Goal: Transaction & Acquisition: Book appointment/travel/reservation

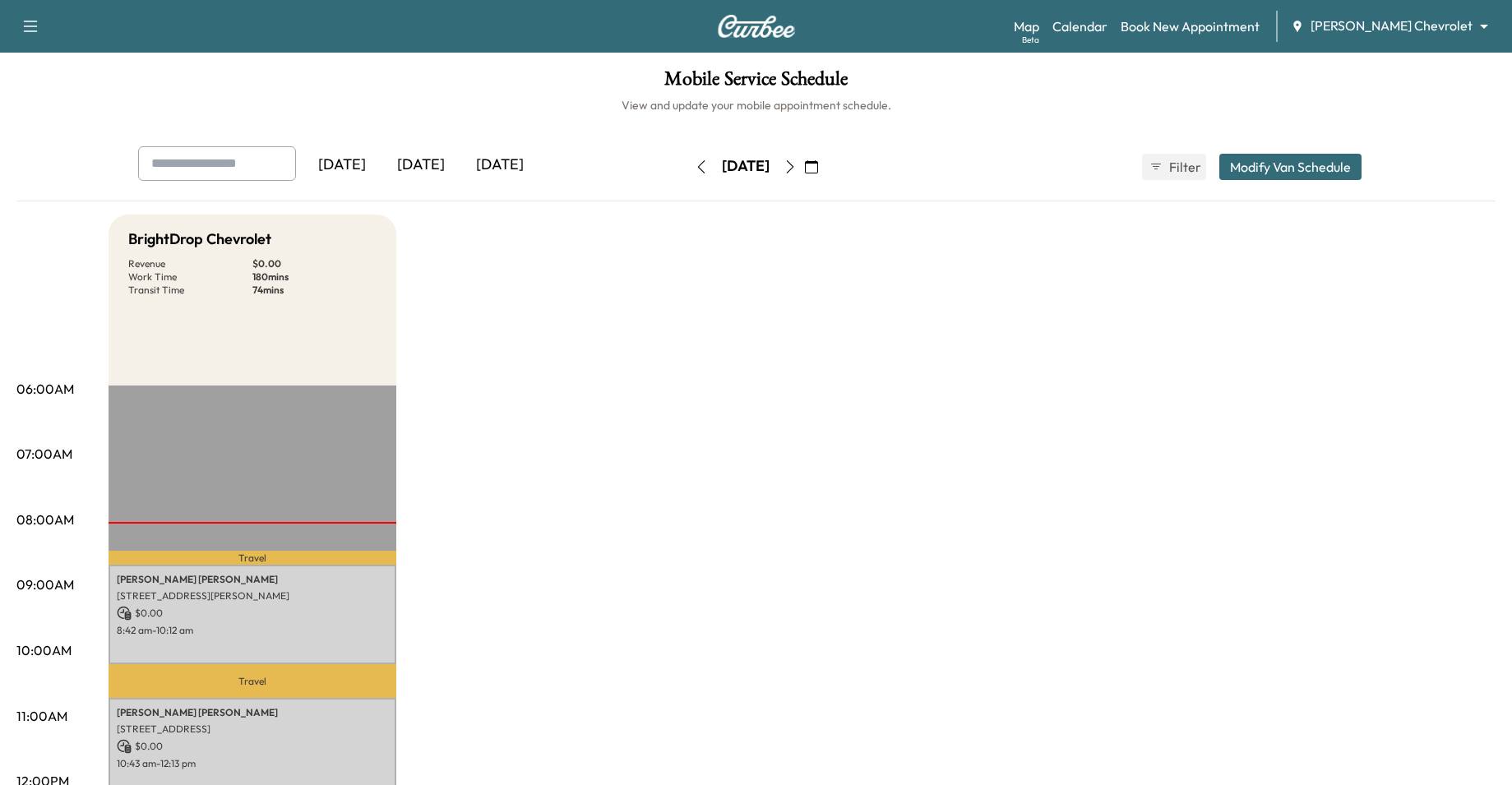
scroll to position [164, 0]
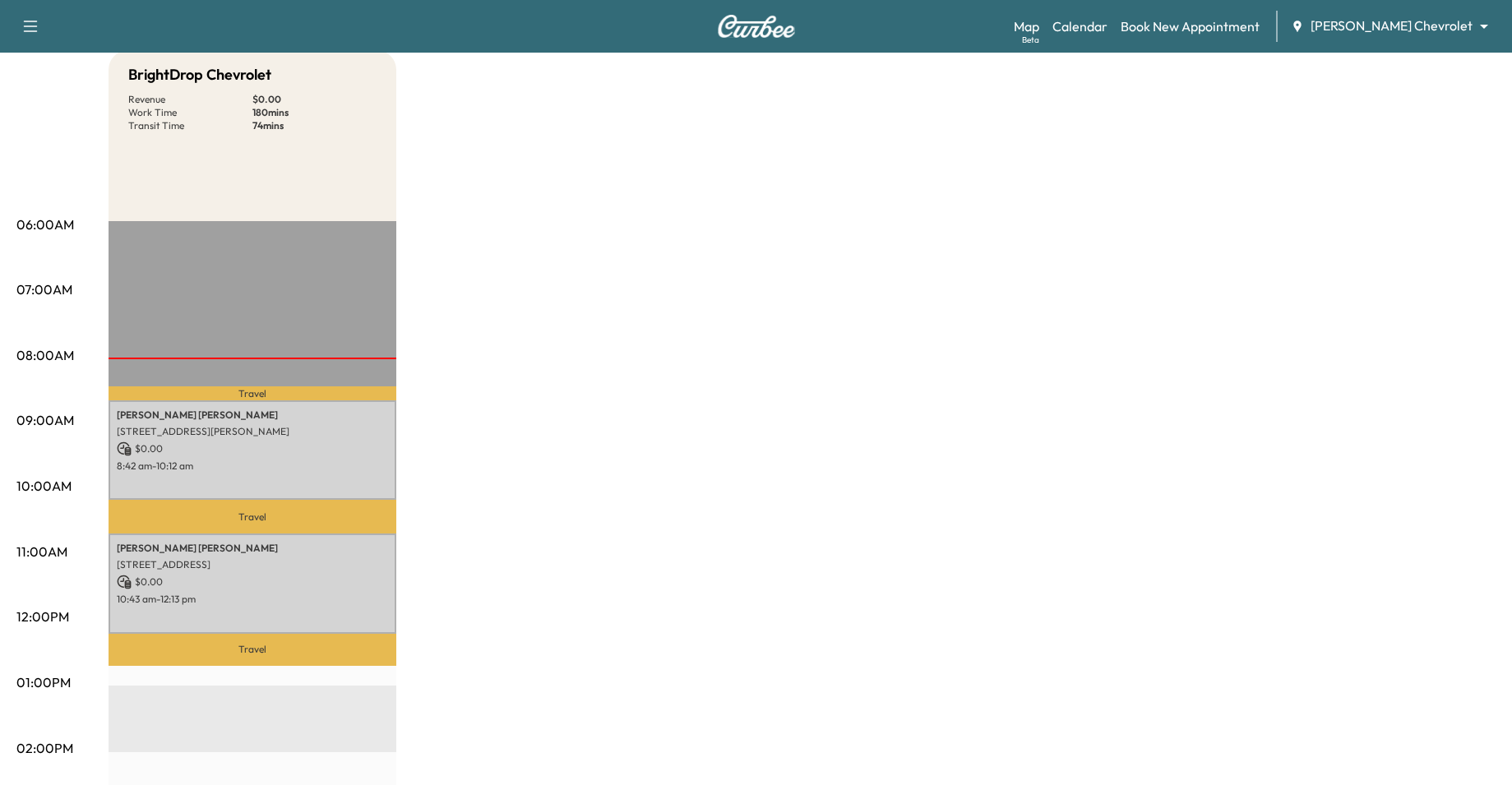
click at [1071, 36] on div "Map Beta Calendar Book New Appointment [PERSON_NAME] Chevrolet ******** ​" at bounding box center [1257, 26] width 485 height 32
click at [1086, 14] on div "Map Beta Calendar Book New Appointment [PERSON_NAME] Chevrolet ******** ​" at bounding box center [1257, 26] width 485 height 32
click at [1040, 30] on link "Map Beta" at bounding box center [1027, 26] width 25 height 20
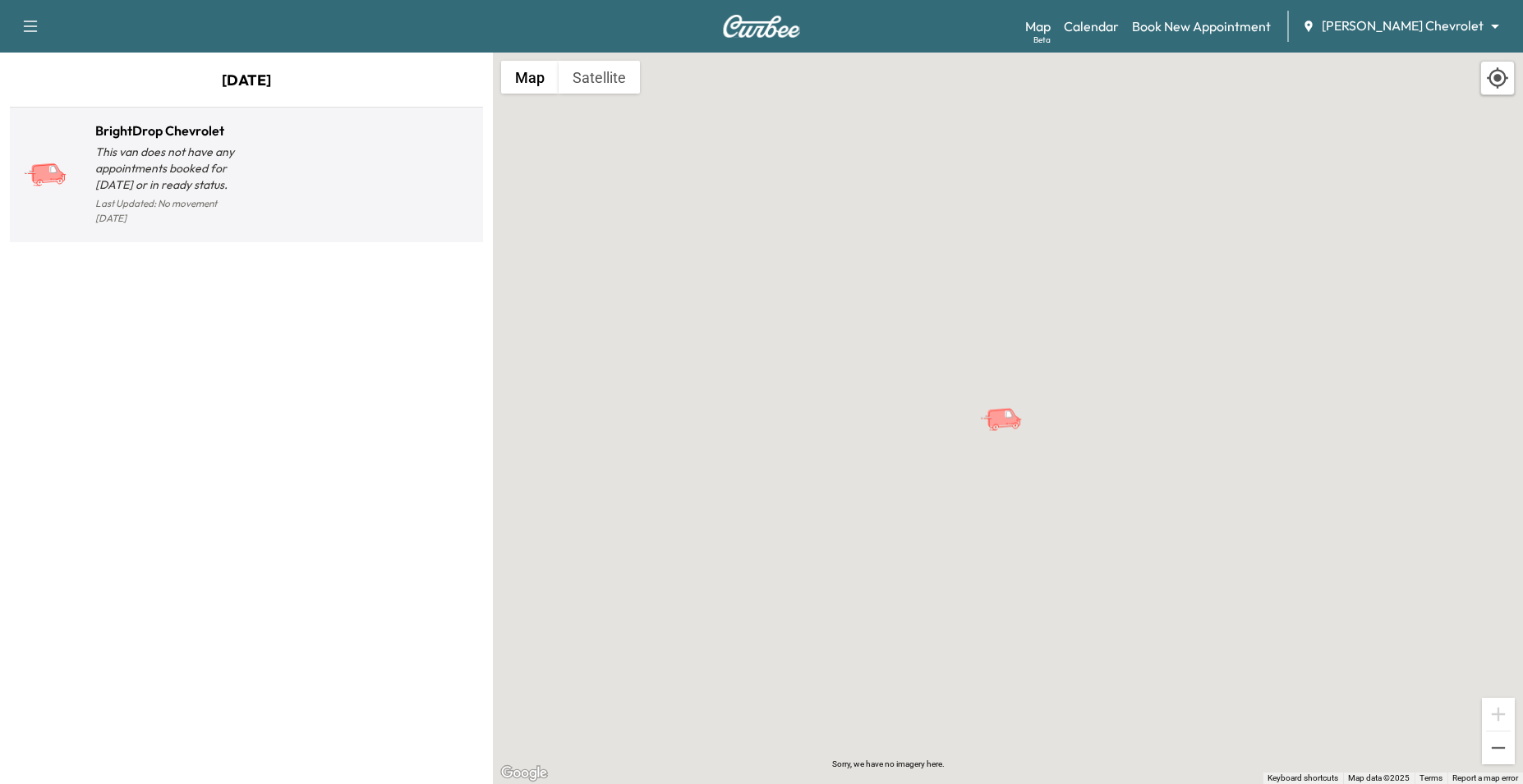
click at [287, 176] on div at bounding box center [361, 182] width 230 height 95
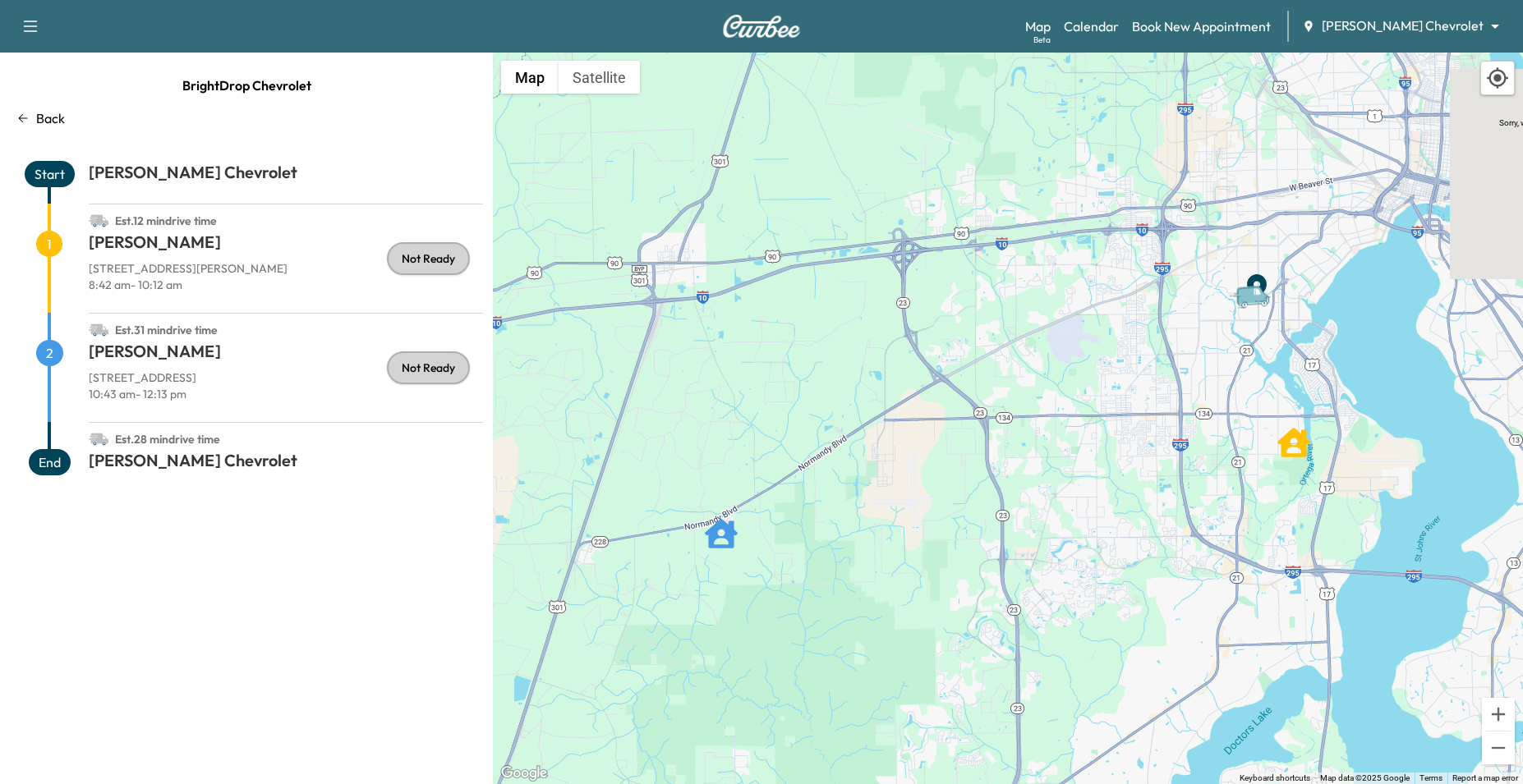
click at [1259, 279] on div "Van" at bounding box center [1257, 282] width 58 height 29
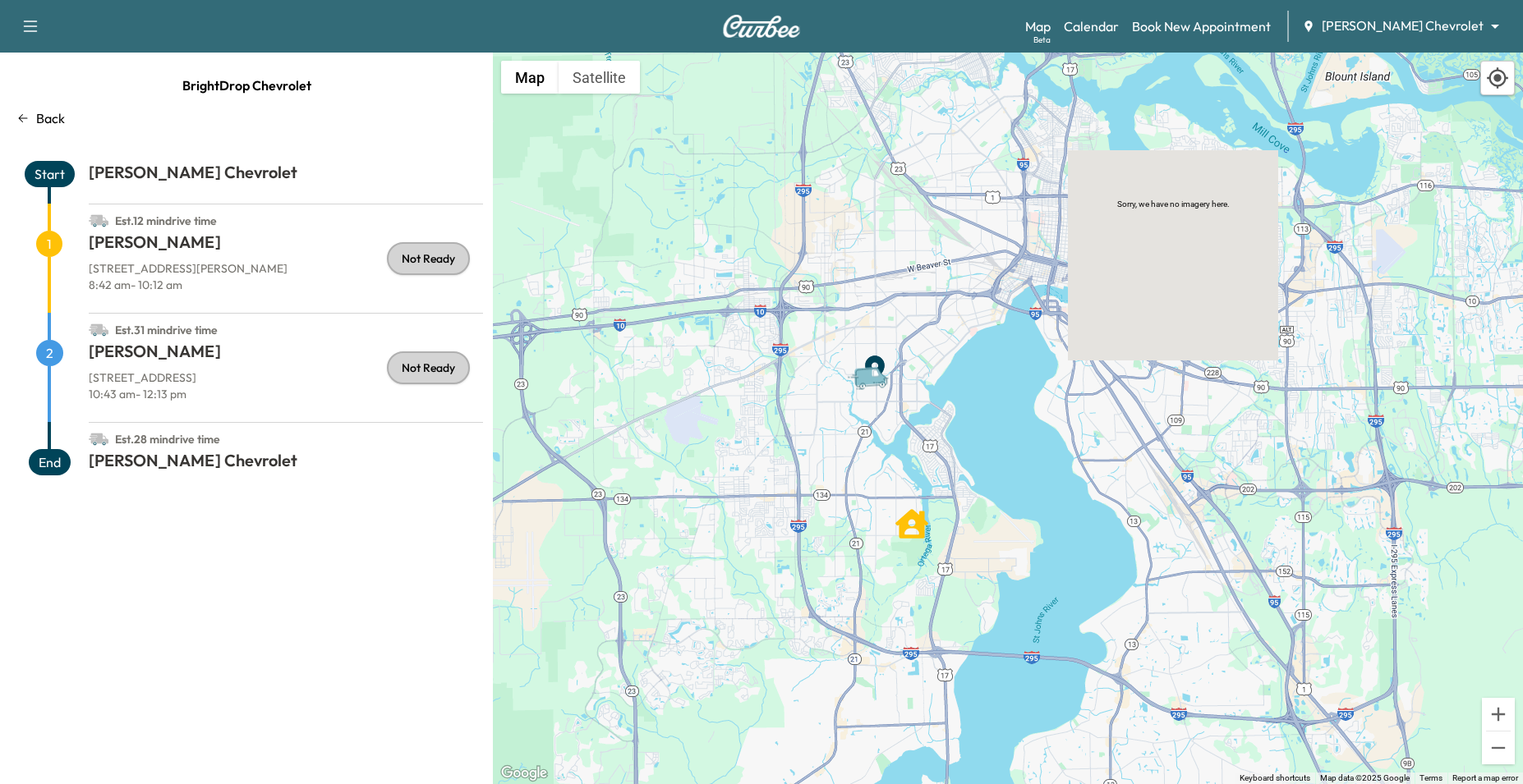
drag, startPoint x: 1409, startPoint y: 521, endPoint x: 1081, endPoint y: 487, distance: 329.8
click at [1129, 603] on div "To activate drag with keyboard, press Alt + Enter. Once in keyboard drag state,…" at bounding box center [1008, 418] width 1030 height 732
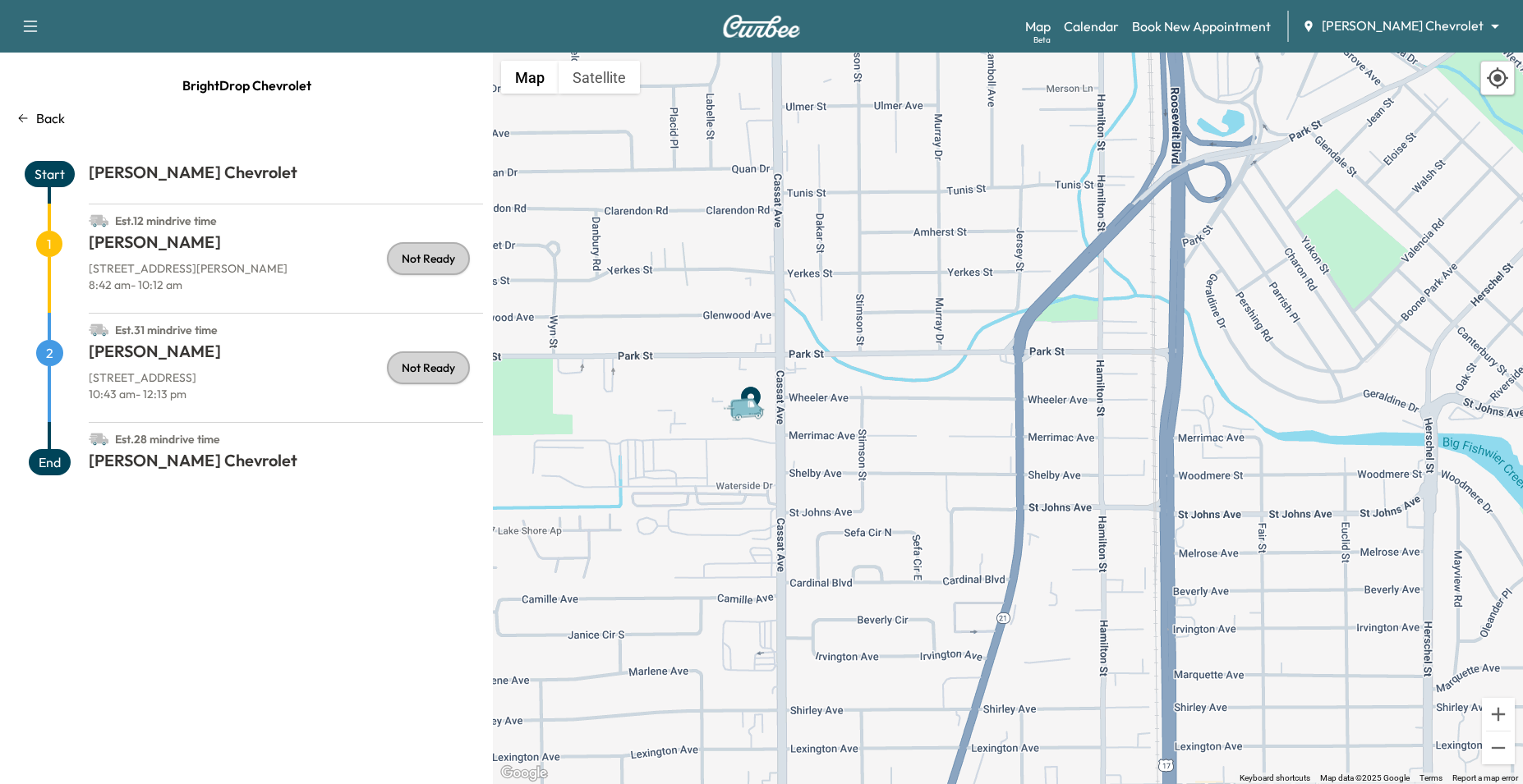
drag, startPoint x: 724, startPoint y: 461, endPoint x: 990, endPoint y: 453, distance: 266.1
click at [990, 453] on div "To activate drag with keyboard, press Alt + Enter. Once in keyboard drag state,…" at bounding box center [1008, 418] width 1030 height 732
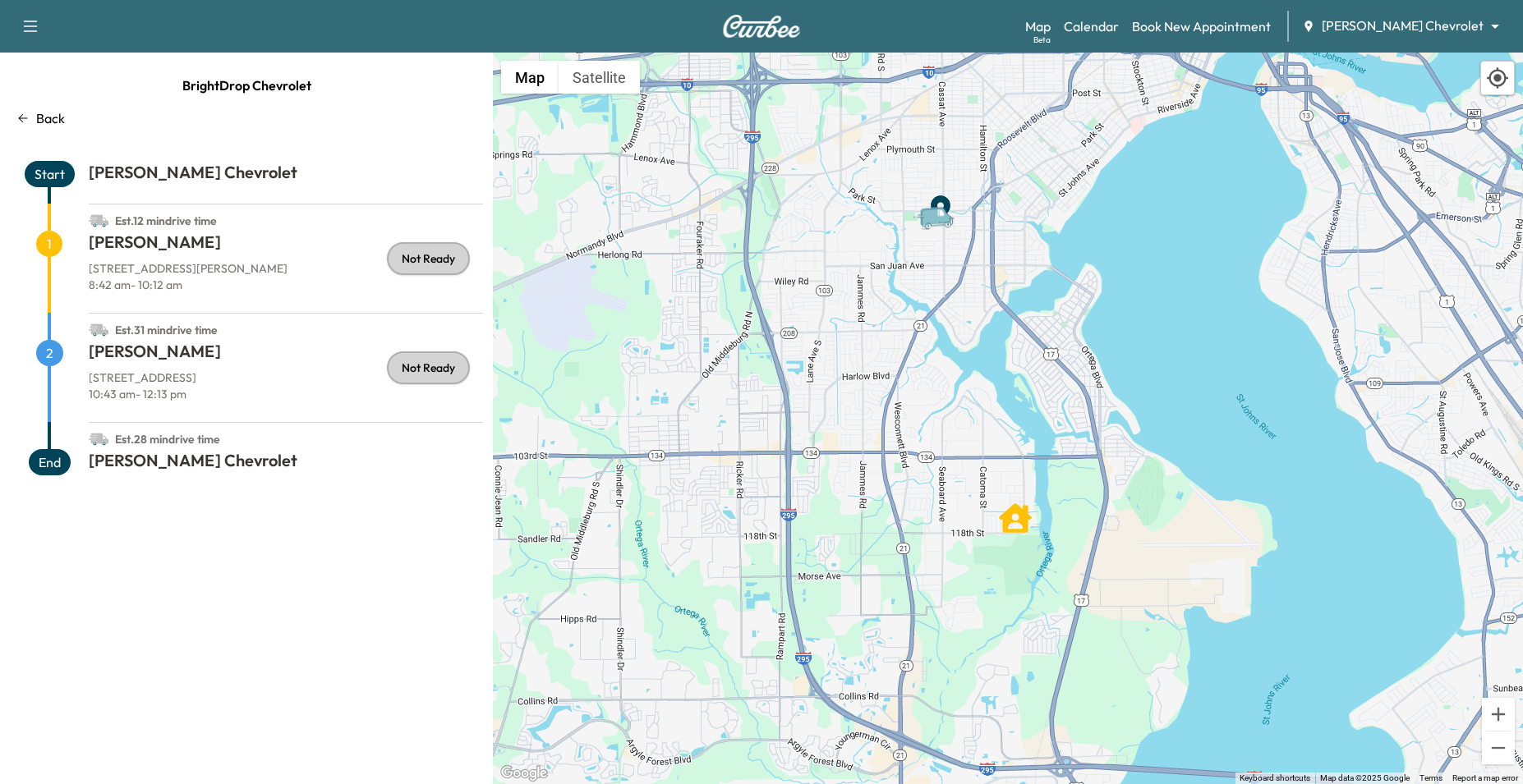
drag, startPoint x: 1096, startPoint y: 653, endPoint x: 1038, endPoint y: 355, distance: 303.6
click at [1038, 355] on div "To activate drag with keyboard, press Alt + Enter. Once in keyboard drag state,…" at bounding box center [1008, 418] width 1030 height 732
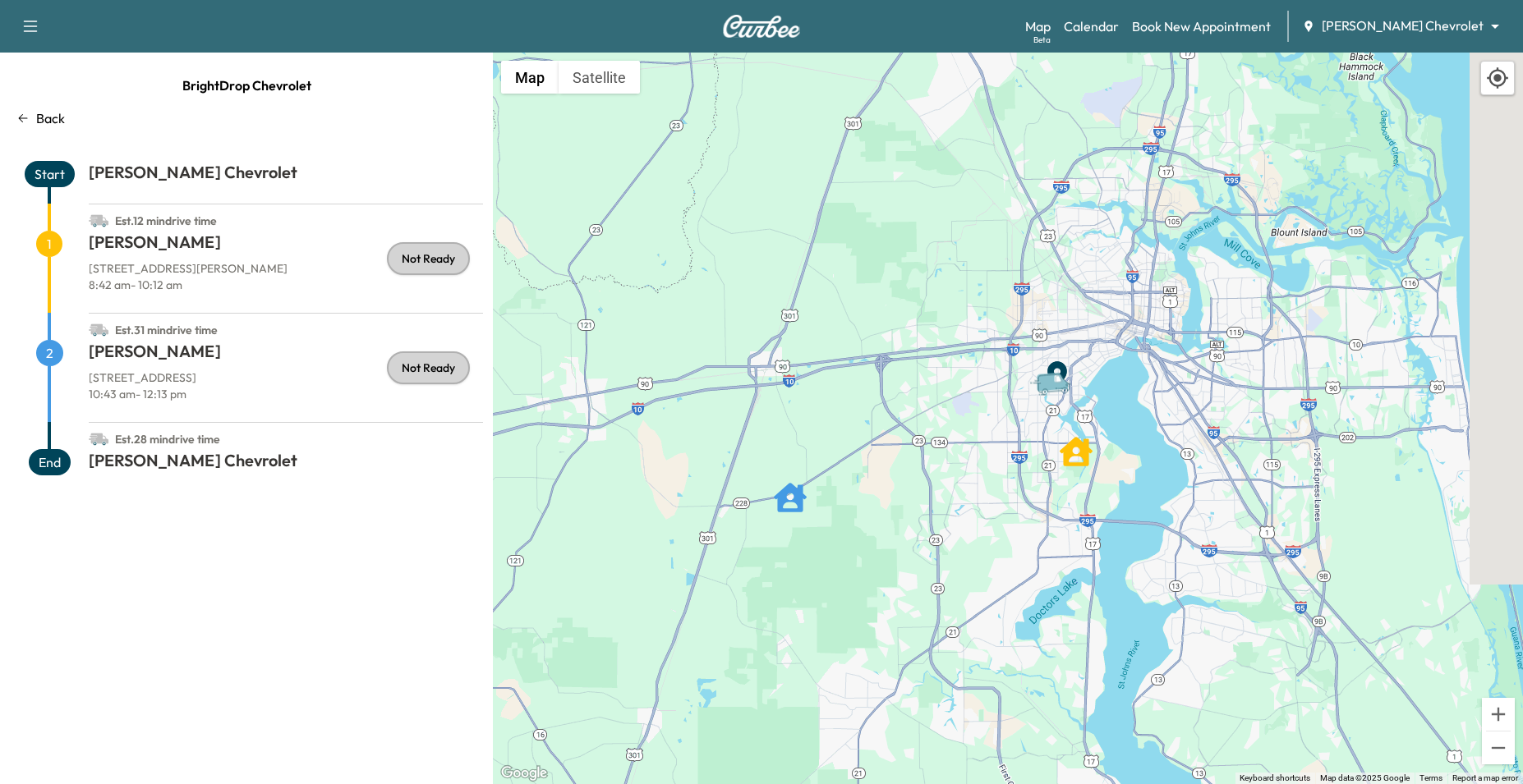
click at [43, 112] on p "Back" at bounding box center [50, 118] width 29 height 20
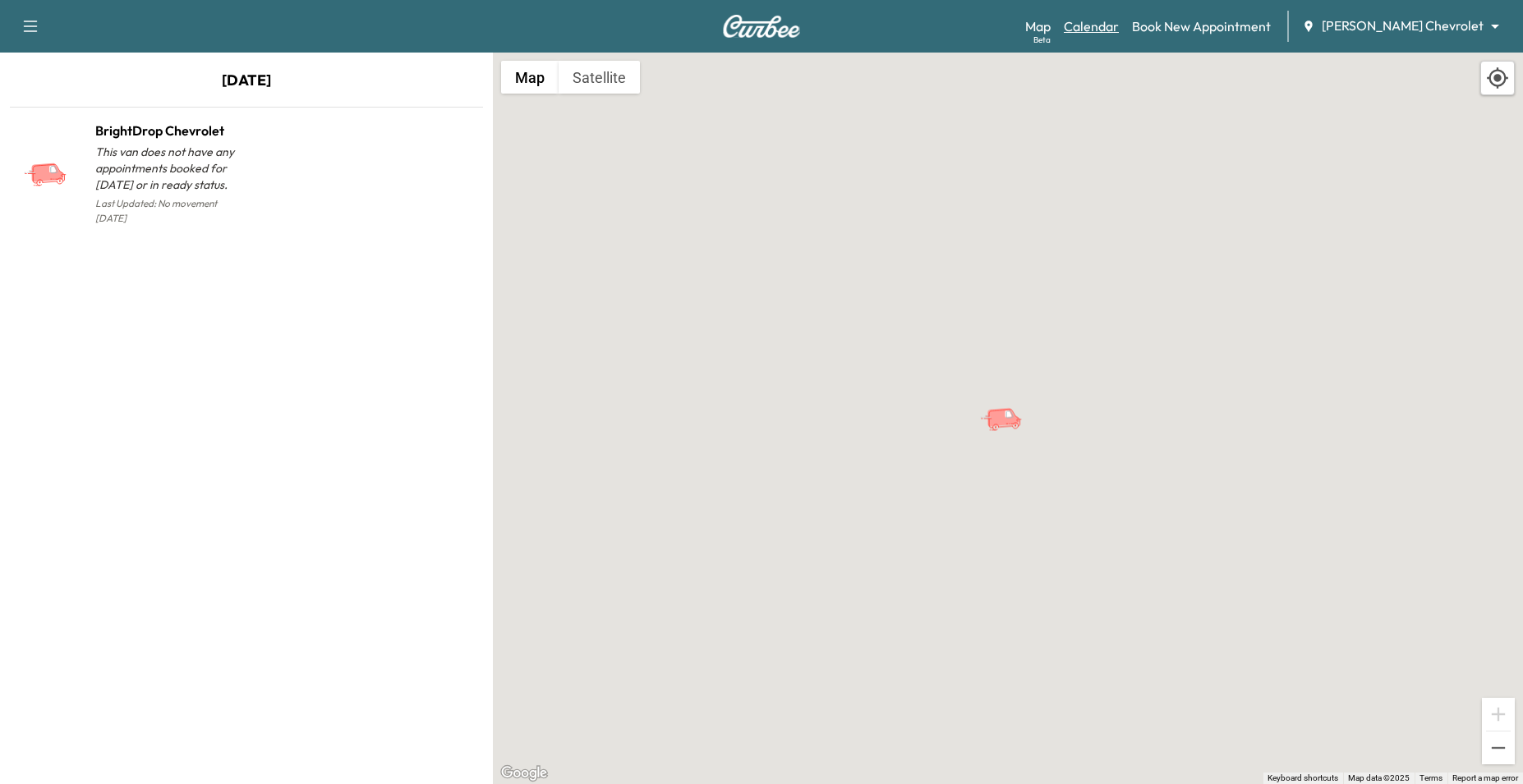
click at [1119, 23] on link "Calendar" at bounding box center [1091, 26] width 55 height 20
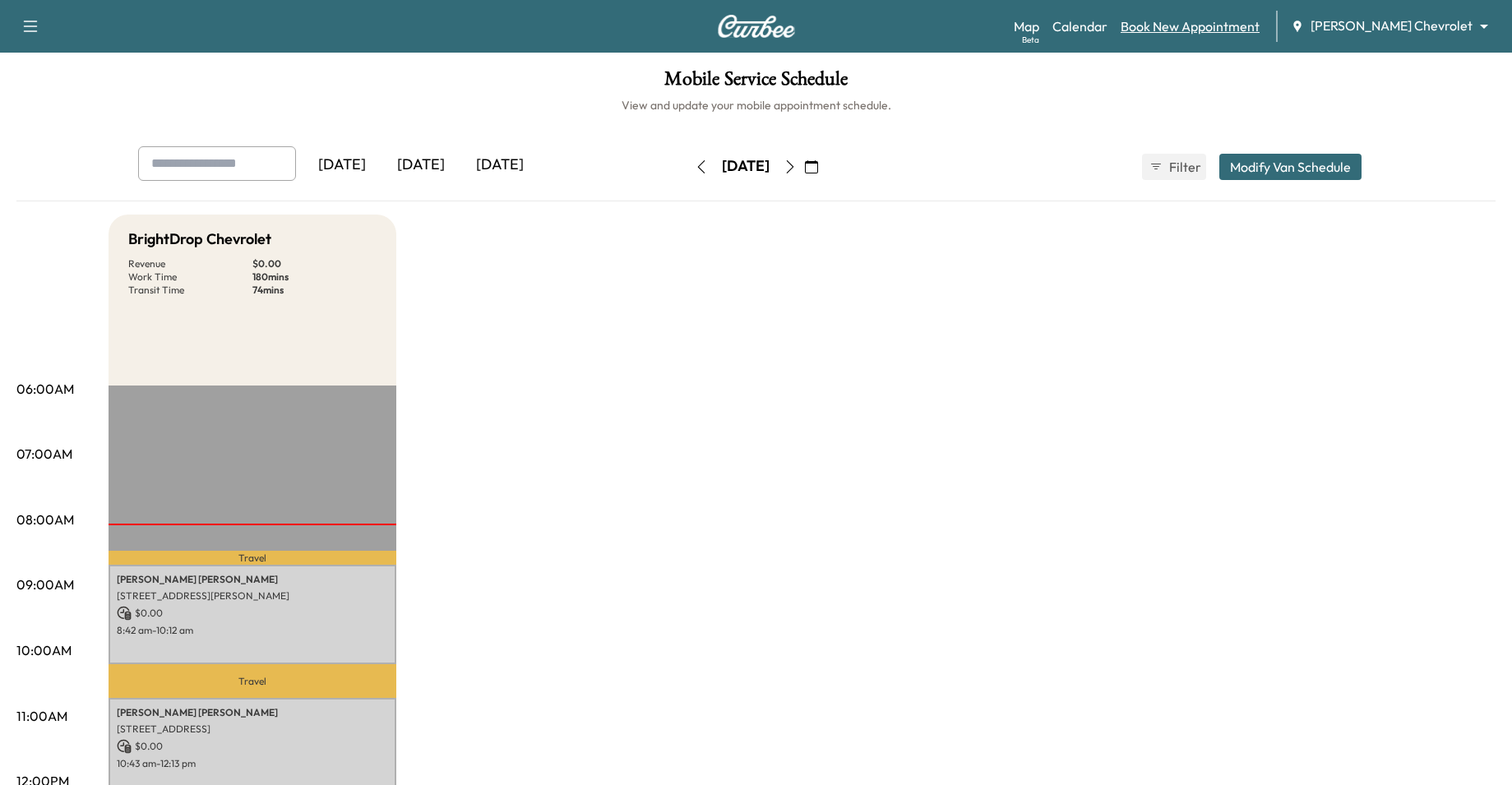
click at [1211, 26] on link "Book New Appointment" at bounding box center [1190, 26] width 139 height 20
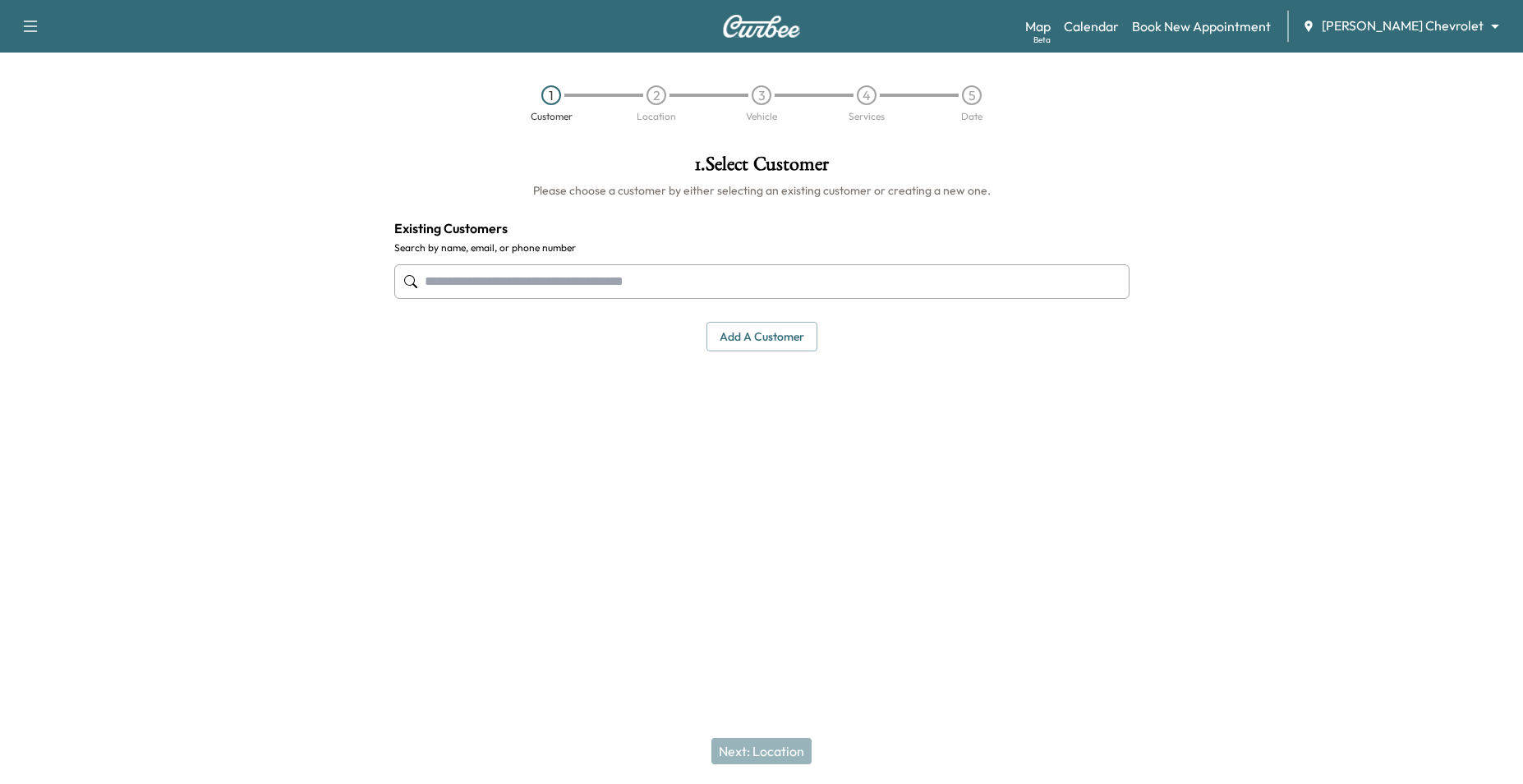
click at [787, 337] on button "Add a customer" at bounding box center [761, 338] width 111 height 31
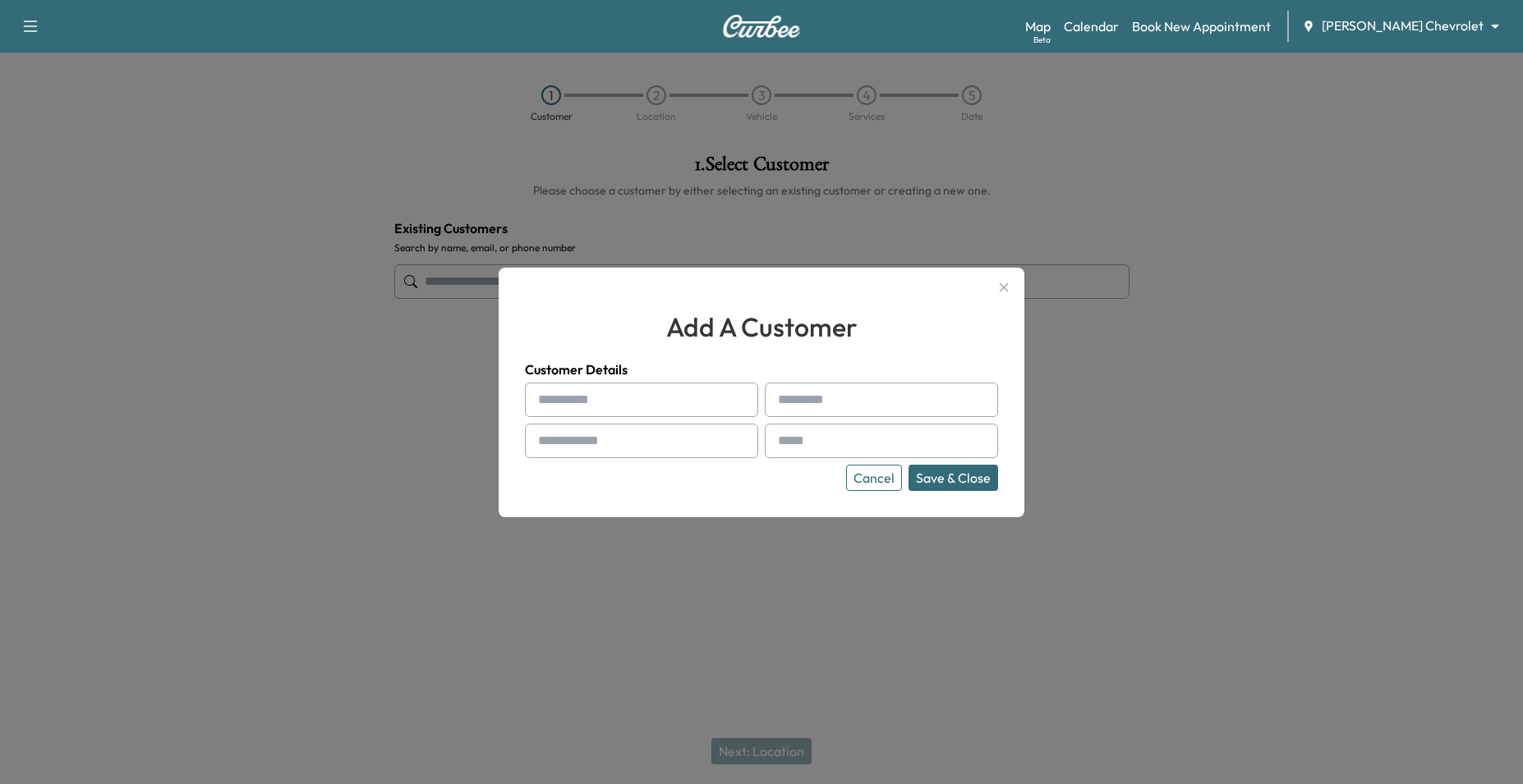
click at [642, 418] on div "Cancel Save & Close" at bounding box center [761, 437] width 473 height 108
click at [640, 406] on input "text" at bounding box center [641, 400] width 233 height 34
type input "*****"
type input "**********"
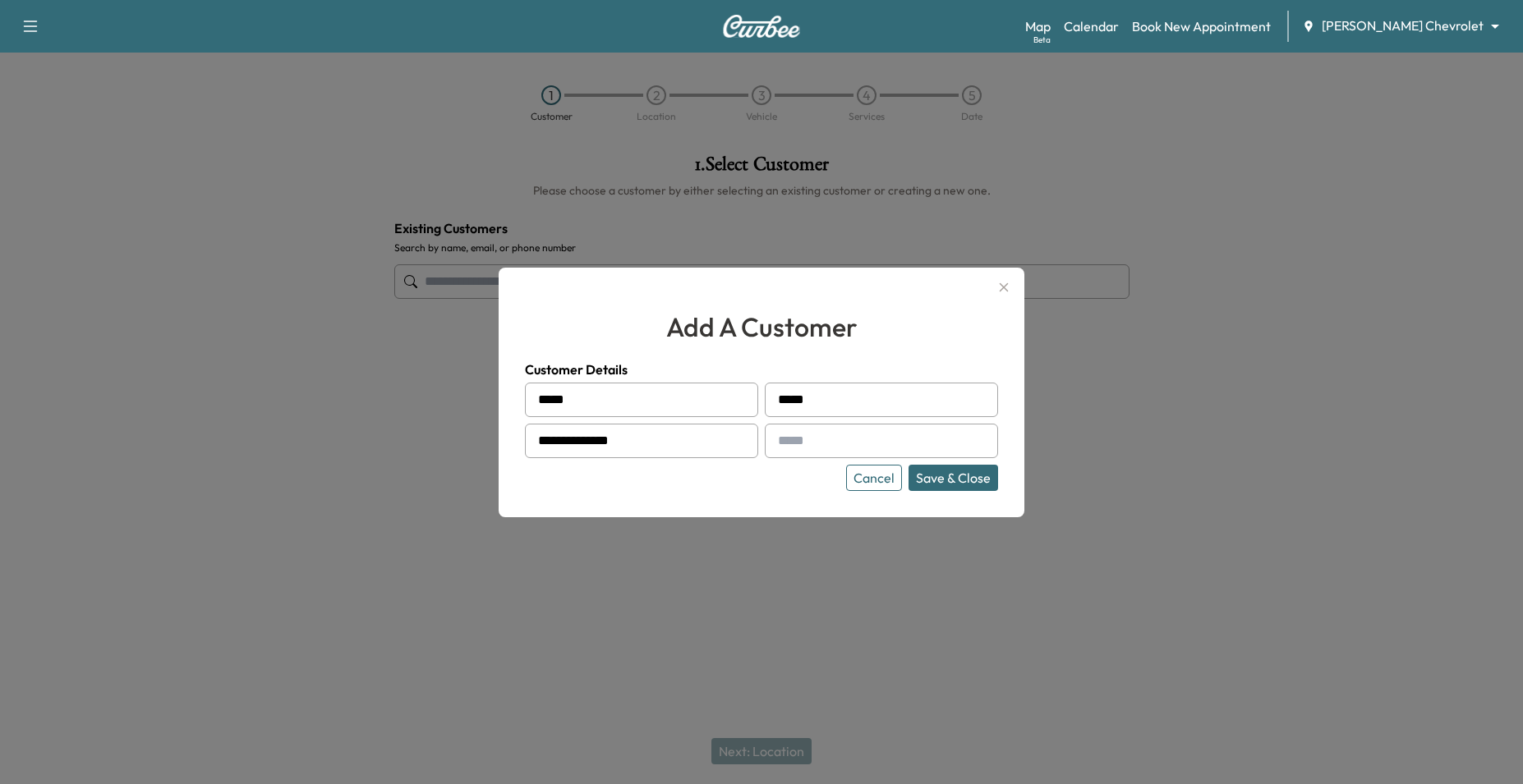
click at [875, 443] on input "text" at bounding box center [881, 441] width 233 height 34
type input "**********"
click at [980, 479] on button "Save & Close" at bounding box center [953, 477] width 89 height 26
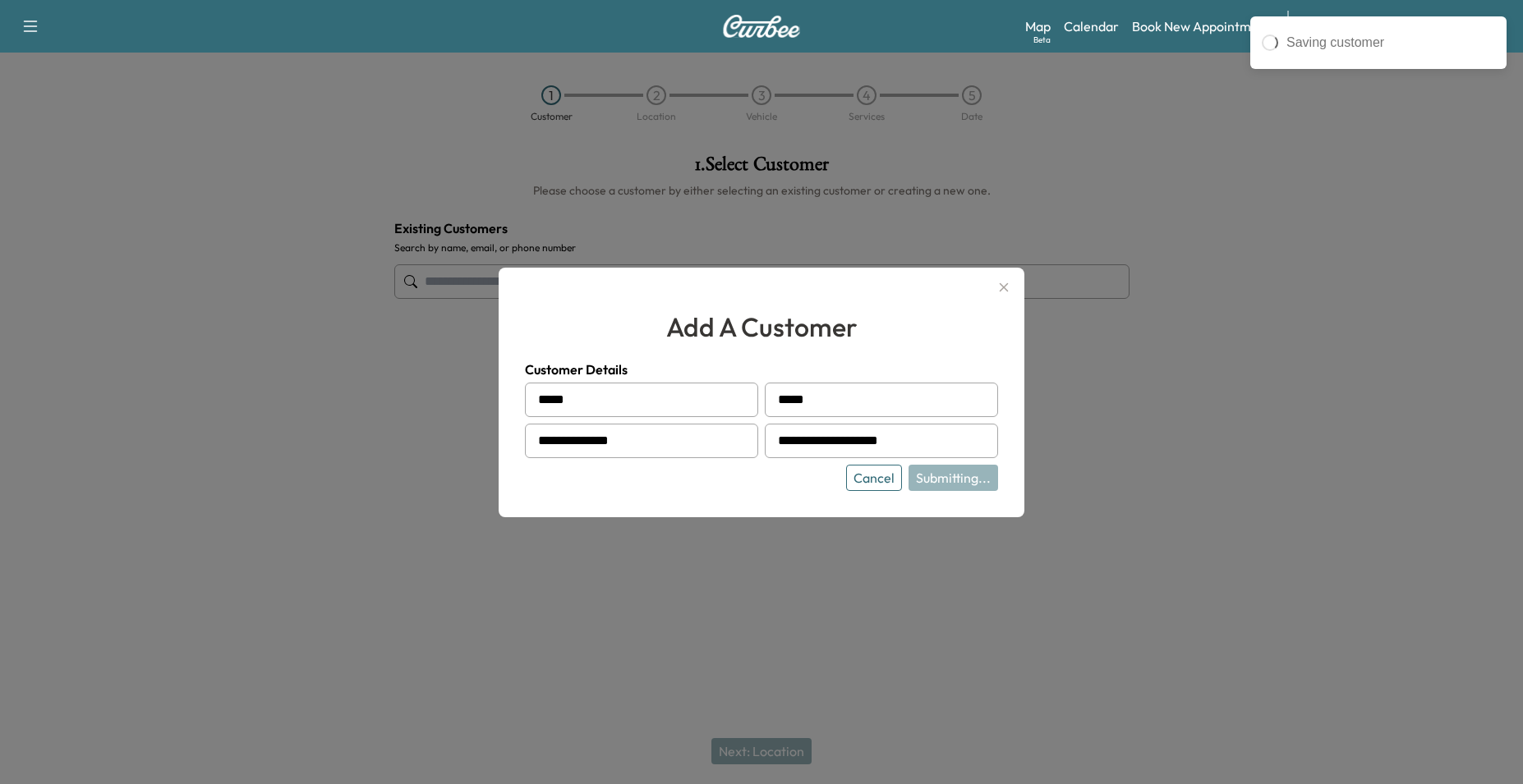
type input "**********"
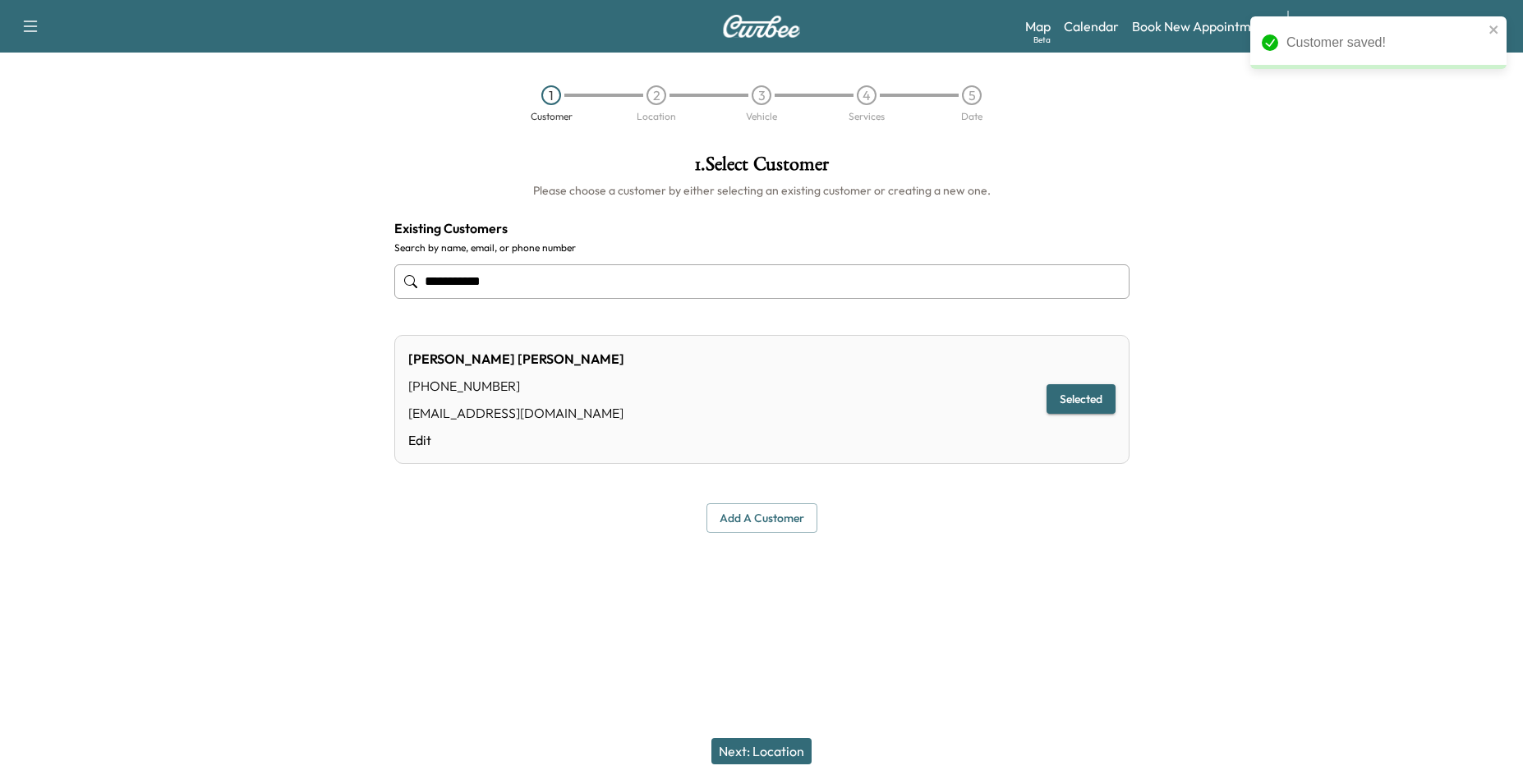
click at [761, 747] on button "Next: Location" at bounding box center [761, 751] width 100 height 26
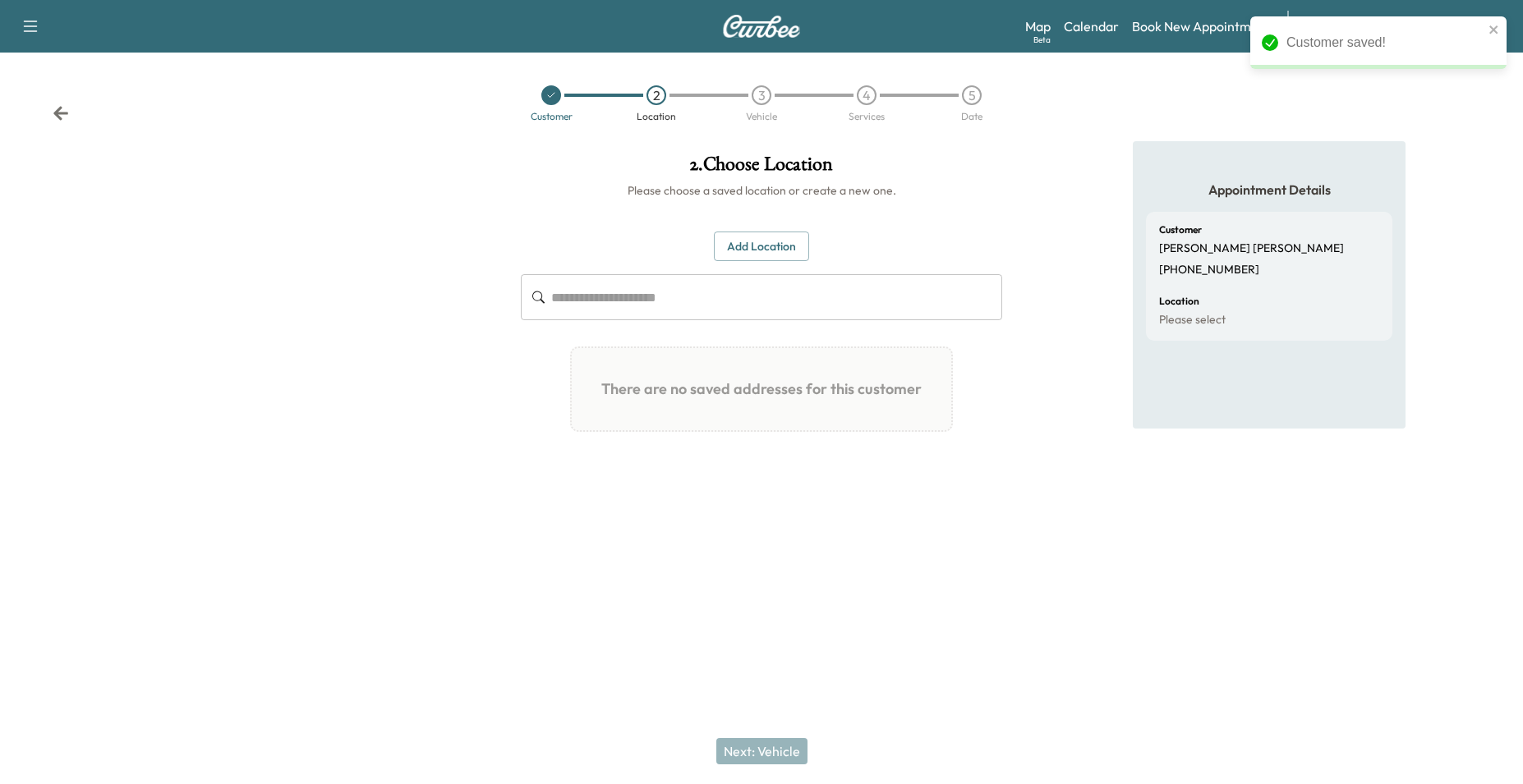
click at [760, 239] on button "Add Location" at bounding box center [762, 247] width 95 height 31
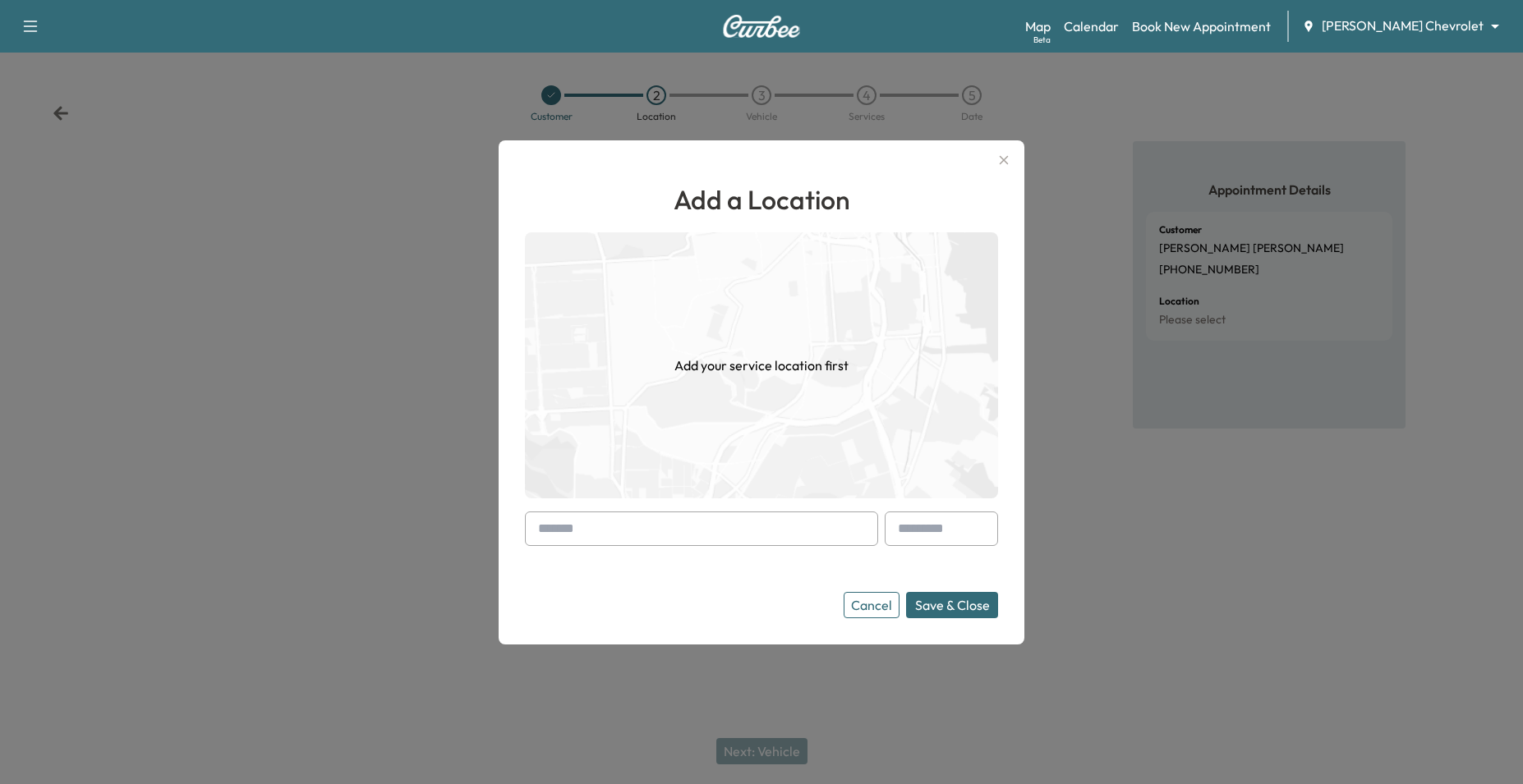
click at [611, 537] on input "text" at bounding box center [702, 528] width 353 height 34
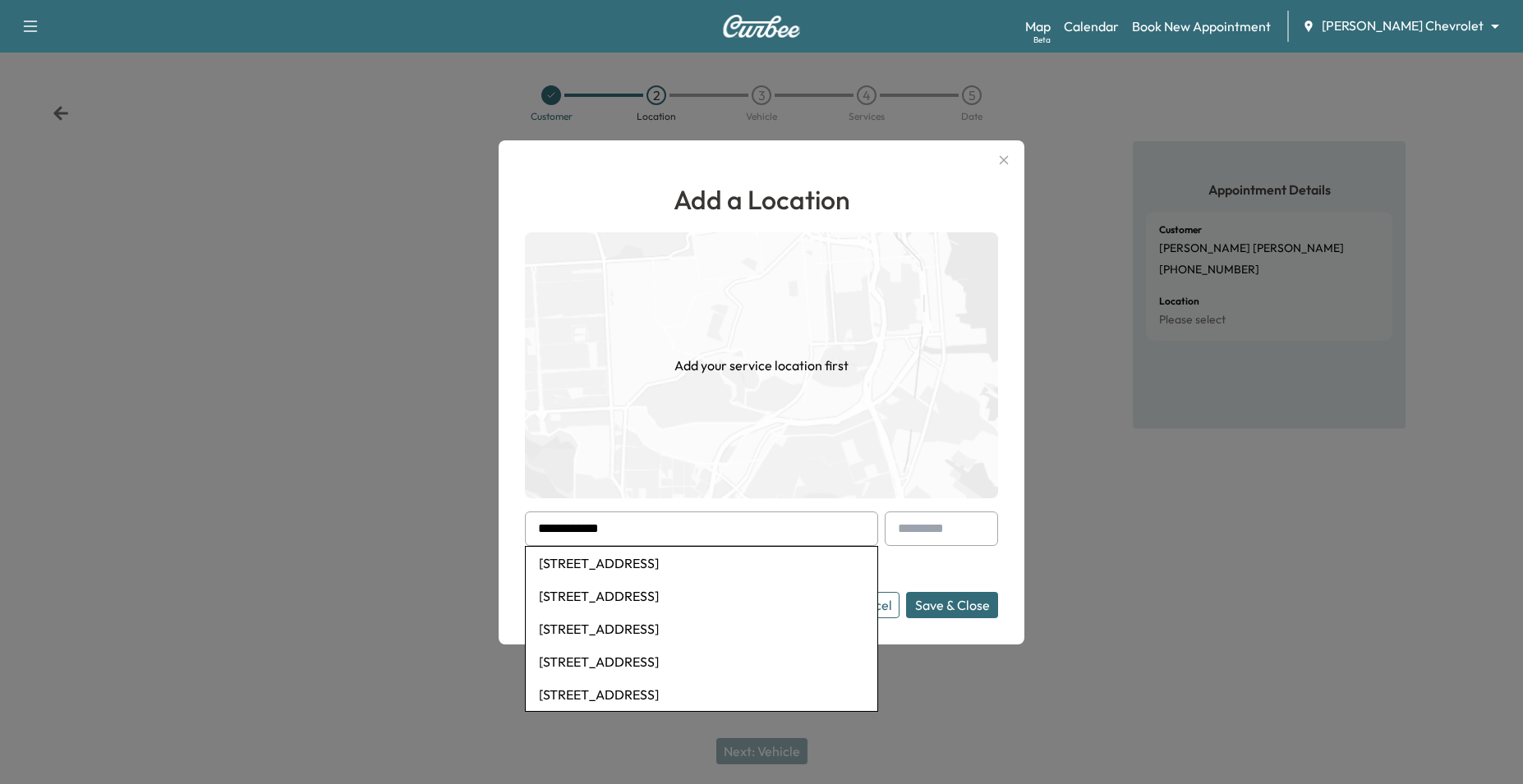
click at [654, 554] on li "[STREET_ADDRESS]" at bounding box center [702, 563] width 351 height 32
type input "**********"
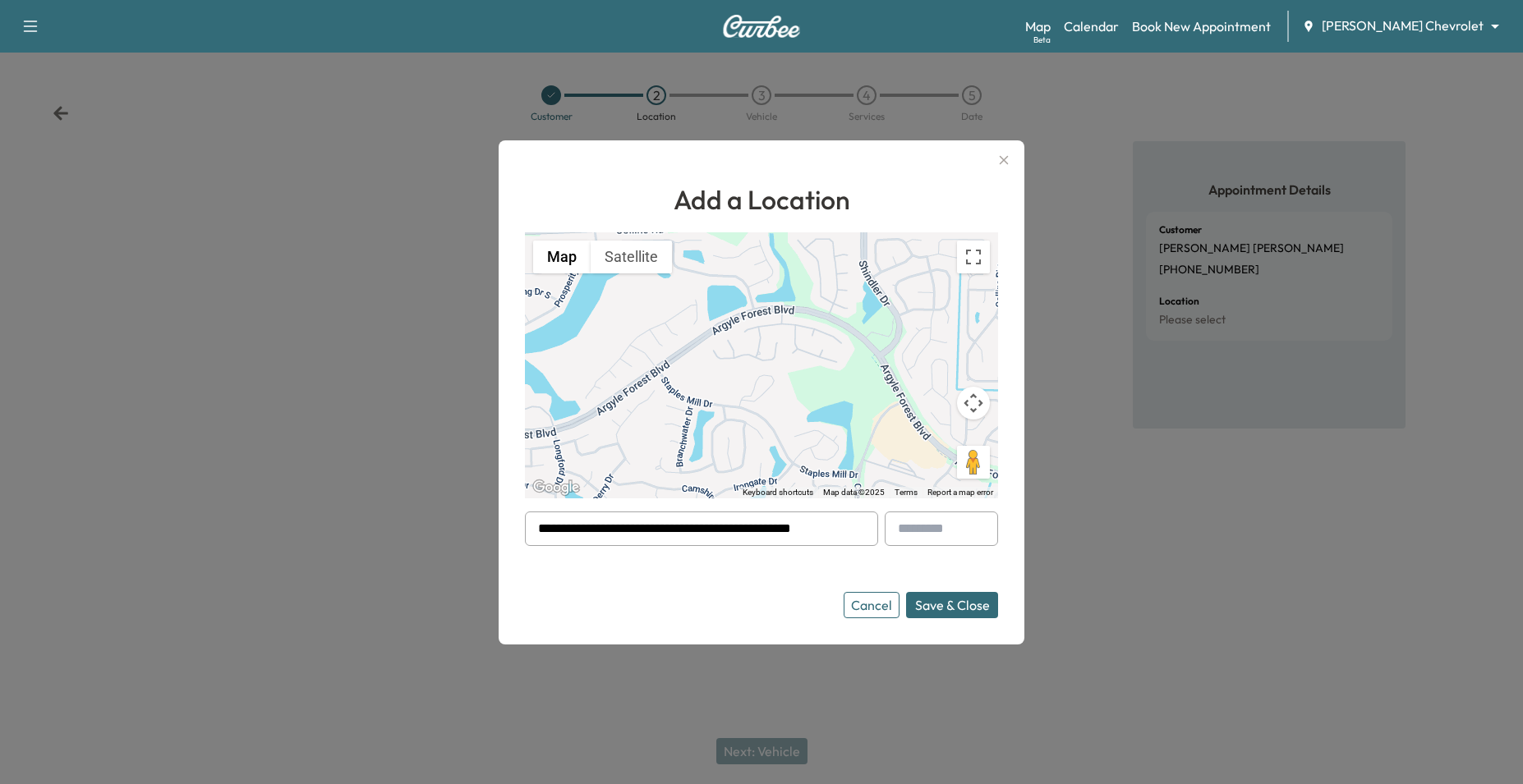
click at [953, 608] on button "Save & Close" at bounding box center [952, 605] width 92 height 26
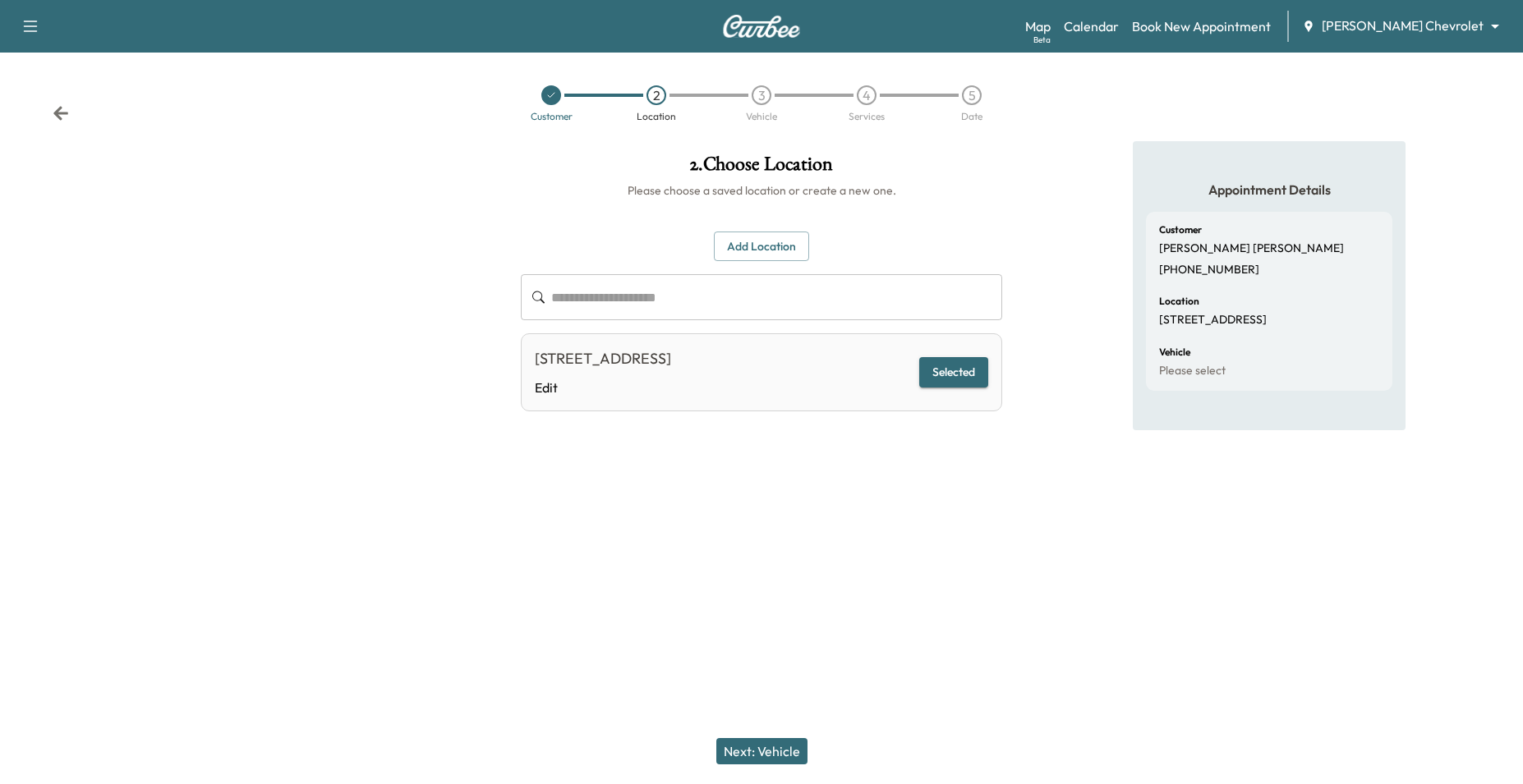
click at [783, 741] on button "Next: Vehicle" at bounding box center [761, 751] width 91 height 26
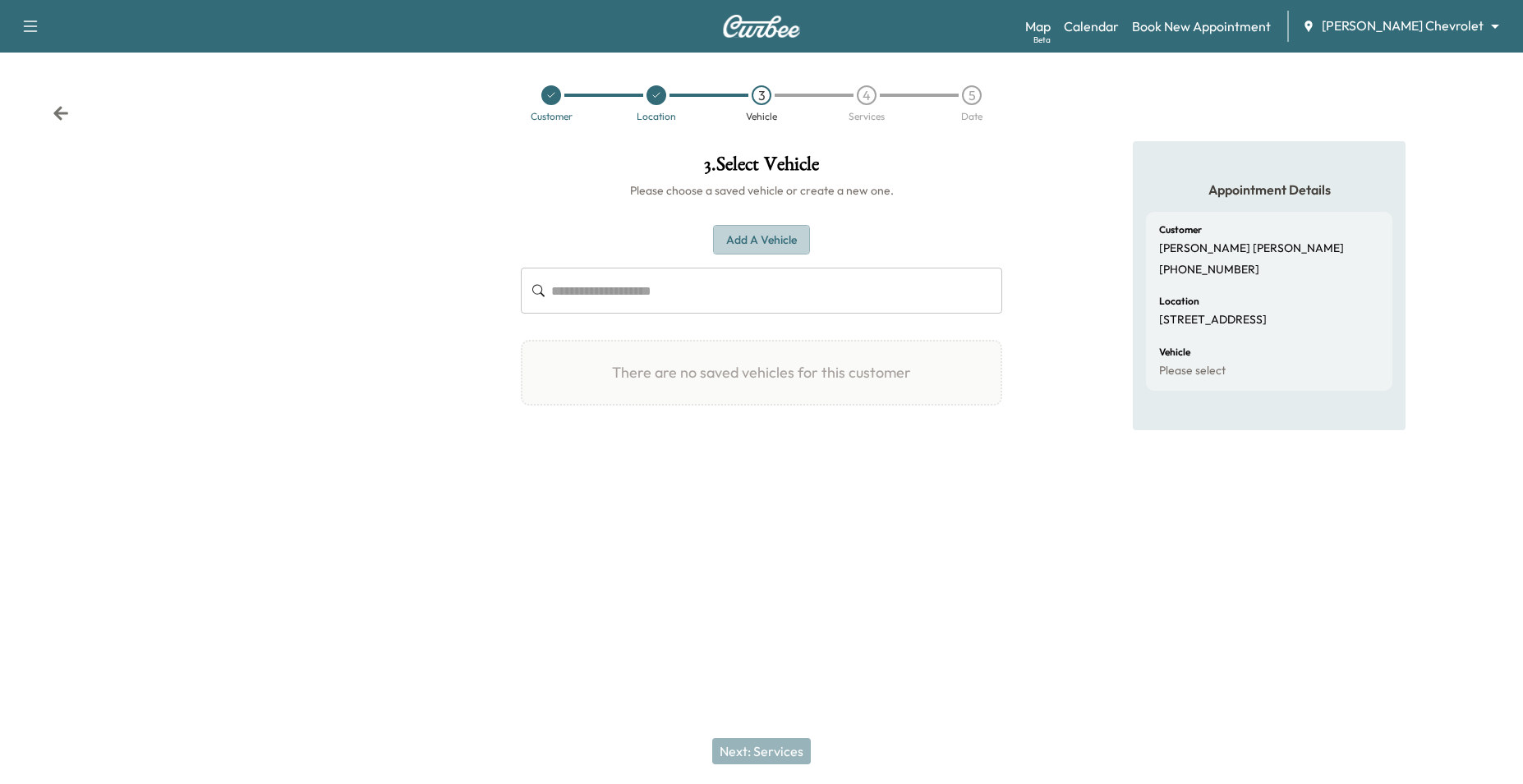
click at [775, 238] on button "Add a Vehicle" at bounding box center [762, 240] width 97 height 31
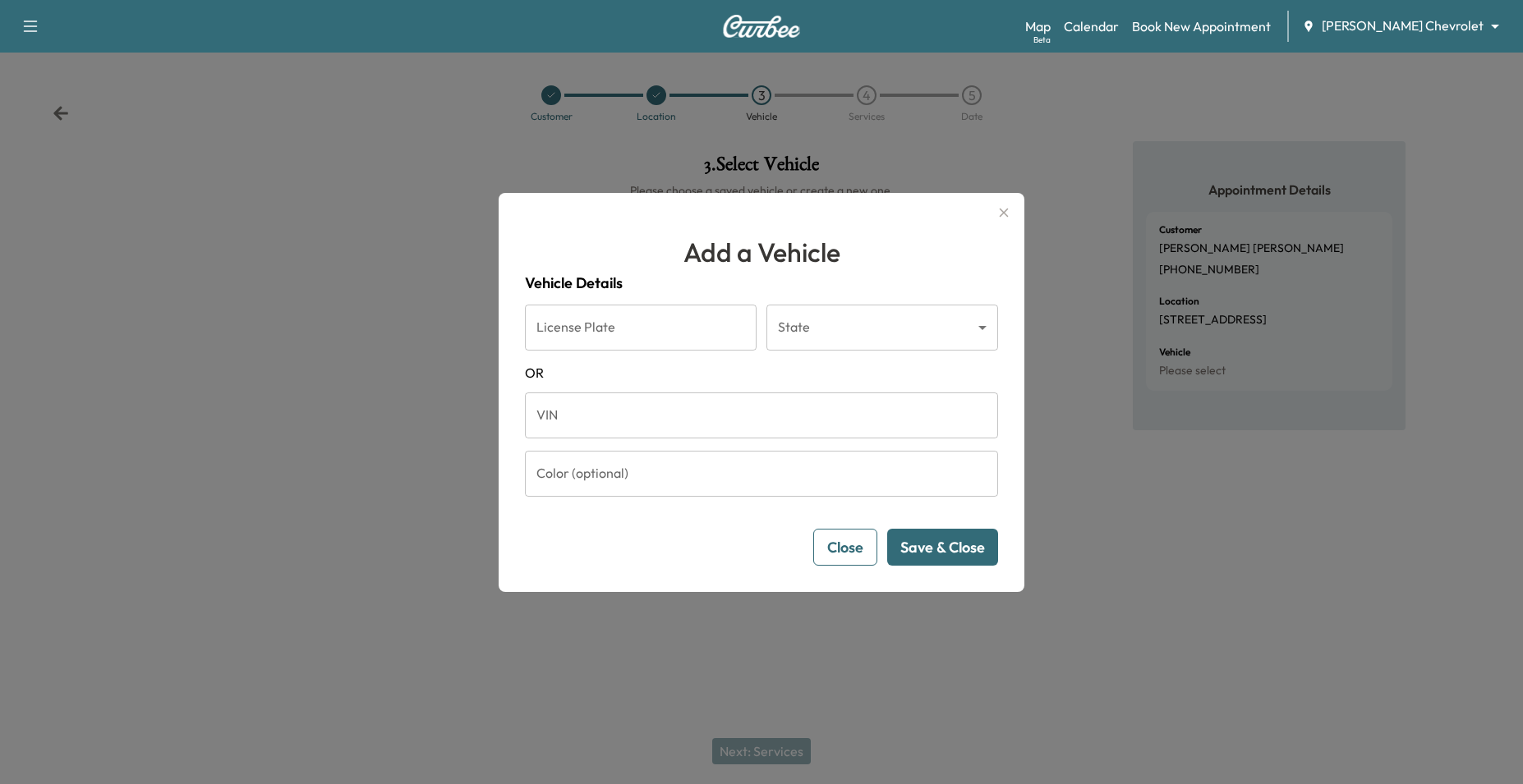
click at [572, 410] on input "VIN" at bounding box center [761, 415] width 473 height 46
paste input "**********"
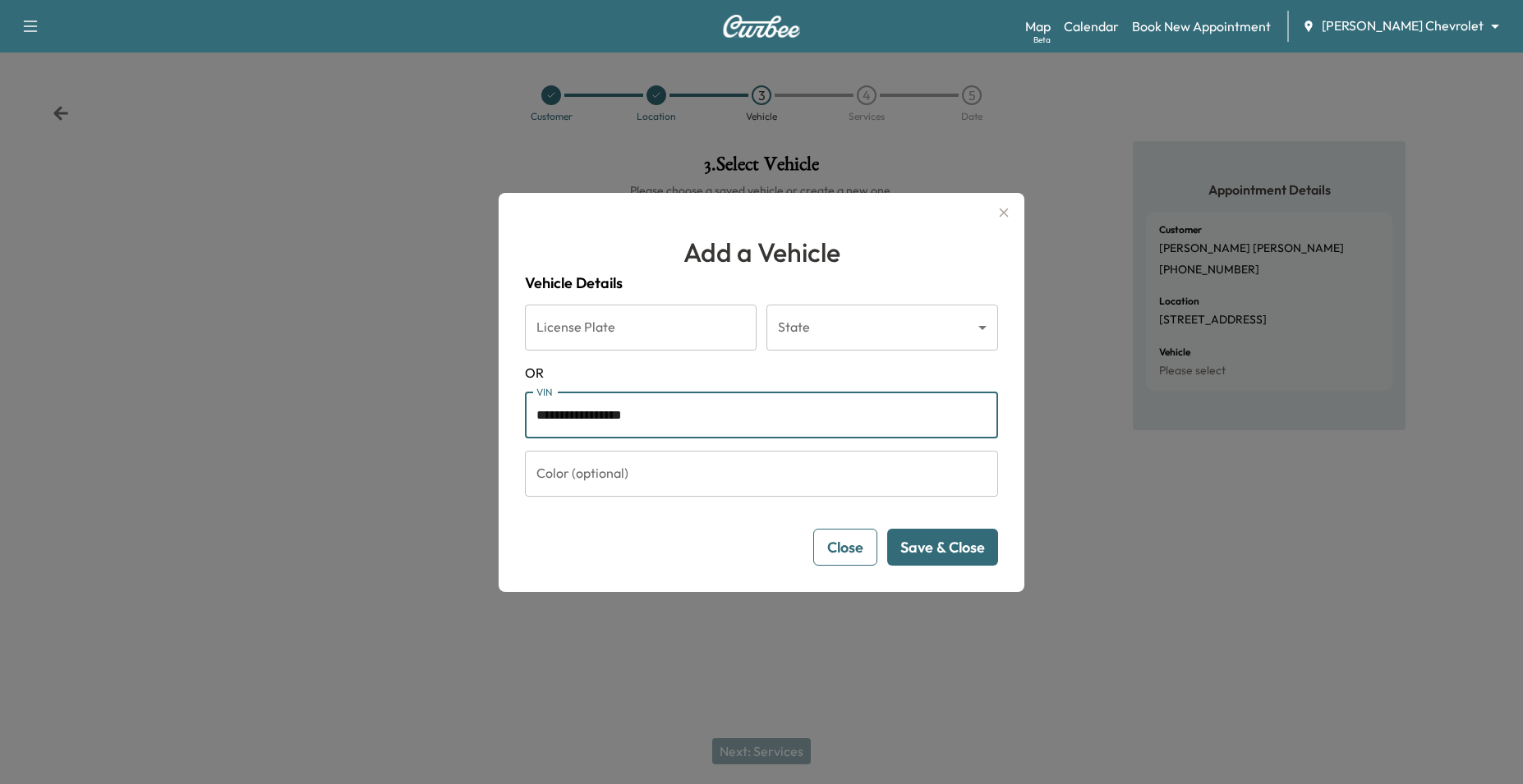
type input "**********"
click at [948, 537] on button "Save & Close" at bounding box center [942, 546] width 111 height 37
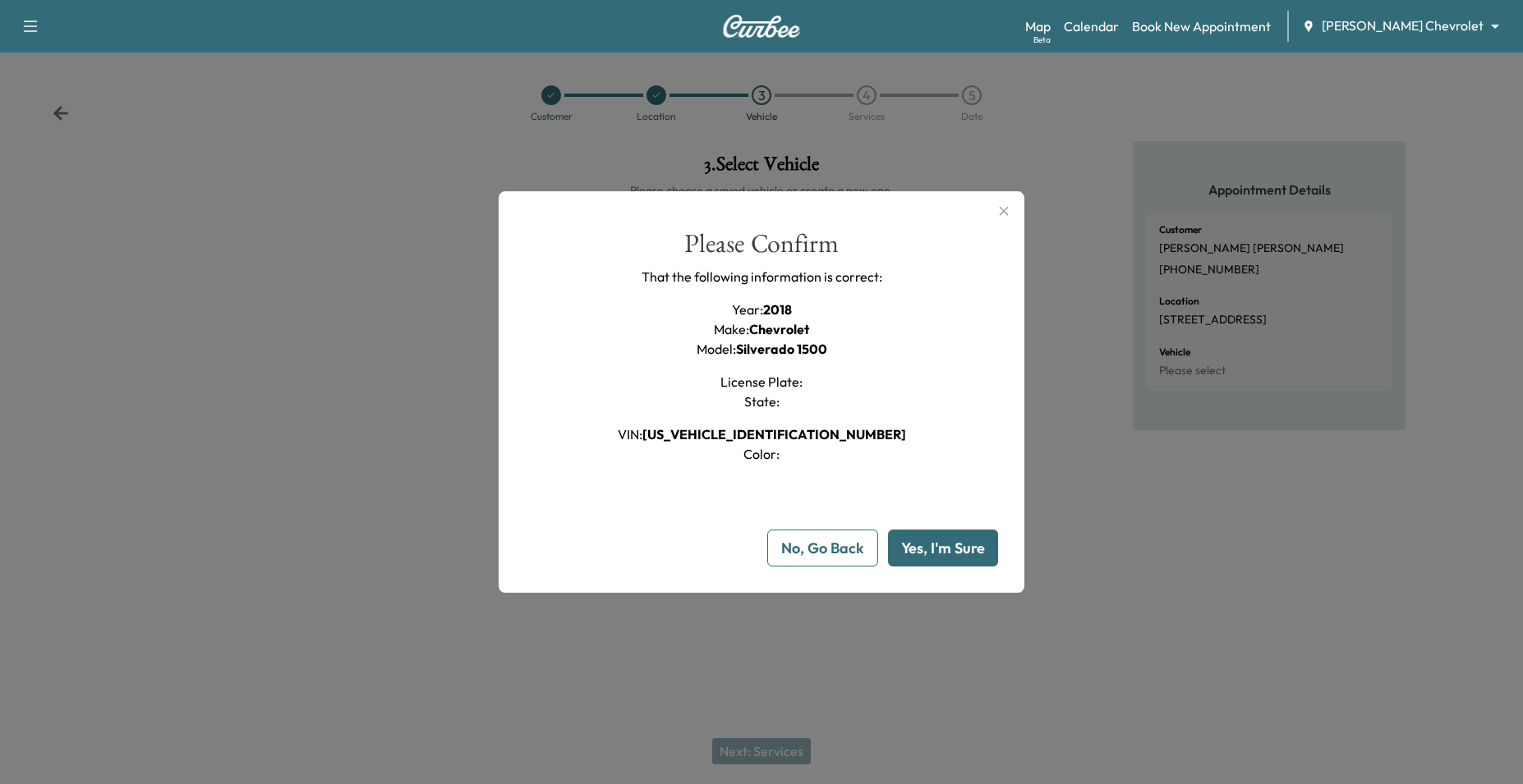
click at [943, 536] on button "Yes, I'm Sure" at bounding box center [943, 547] width 110 height 37
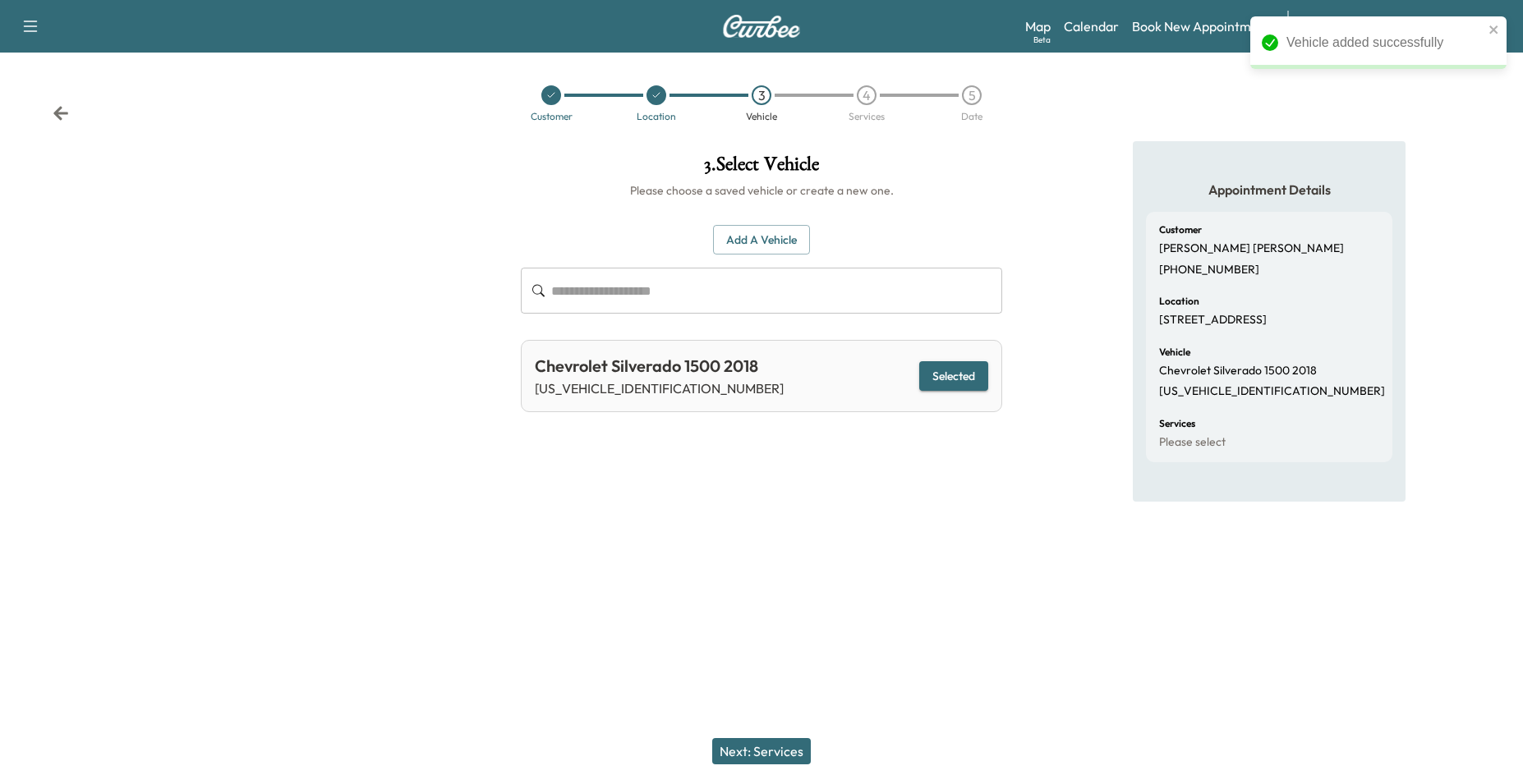
click at [771, 749] on button "Next: Services" at bounding box center [761, 751] width 98 height 26
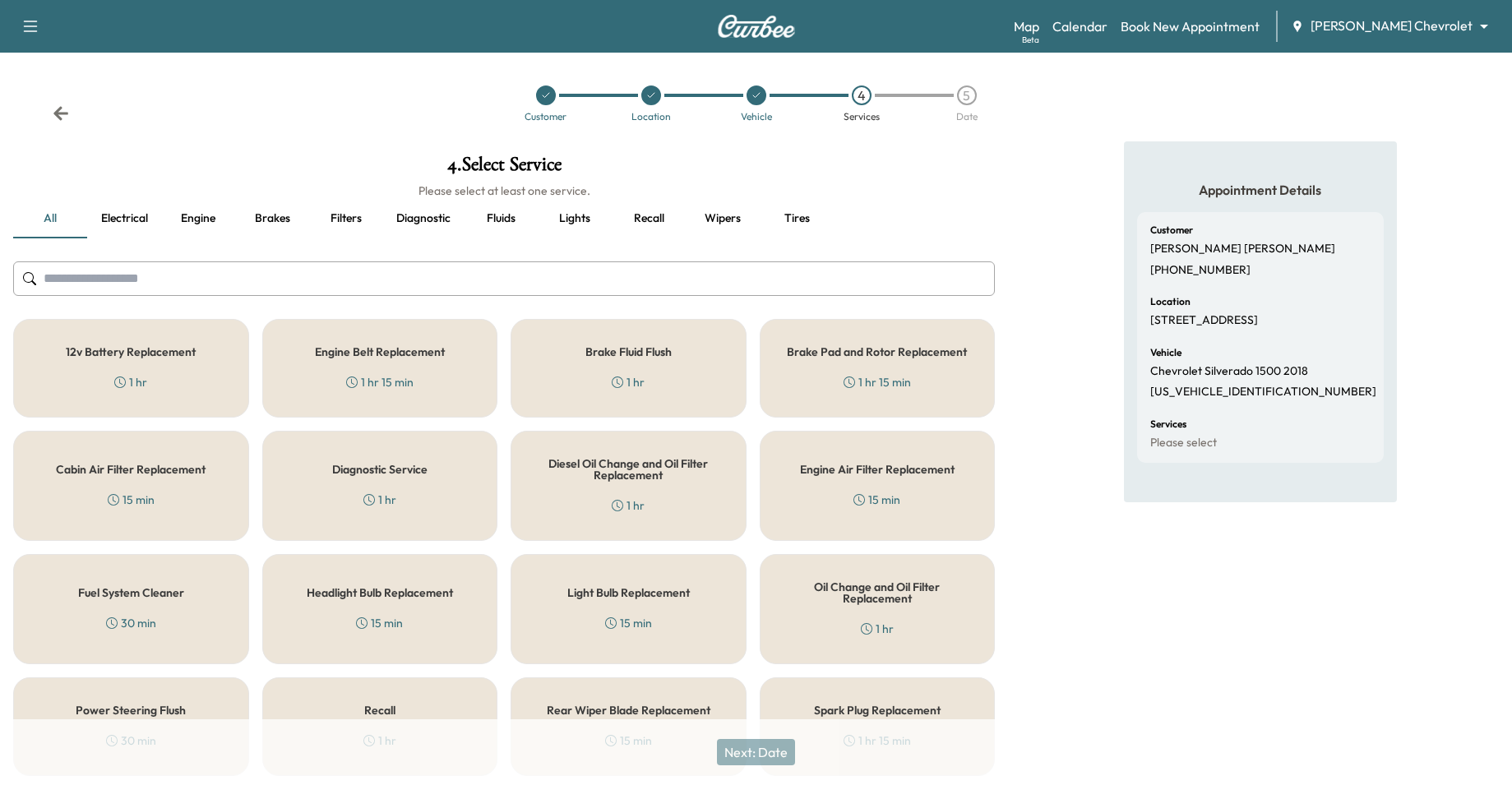
click at [780, 641] on div "Oil Change and Oil Filter Replacement 1 hr" at bounding box center [878, 609] width 236 height 110
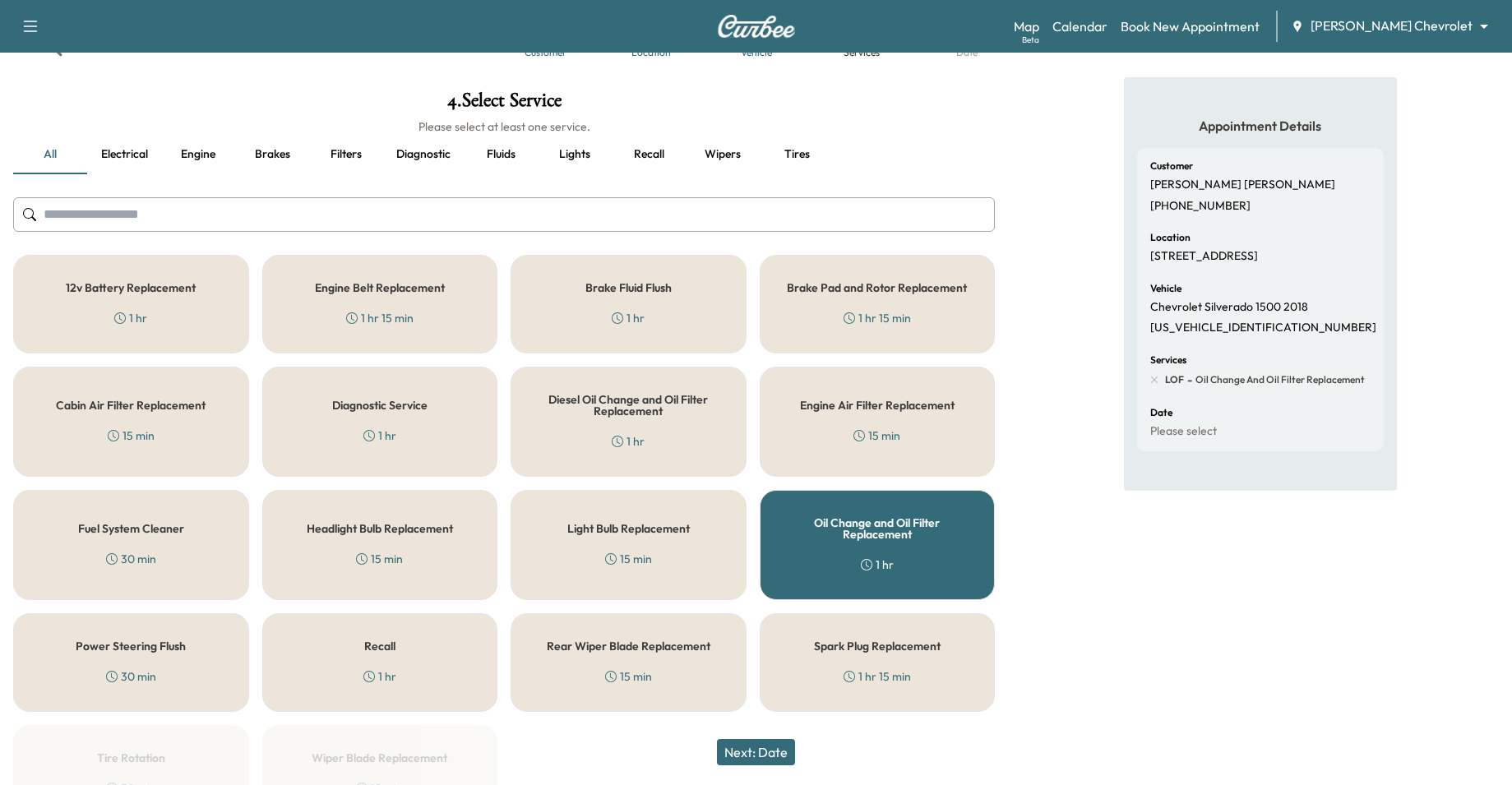
scroll to position [169, 0]
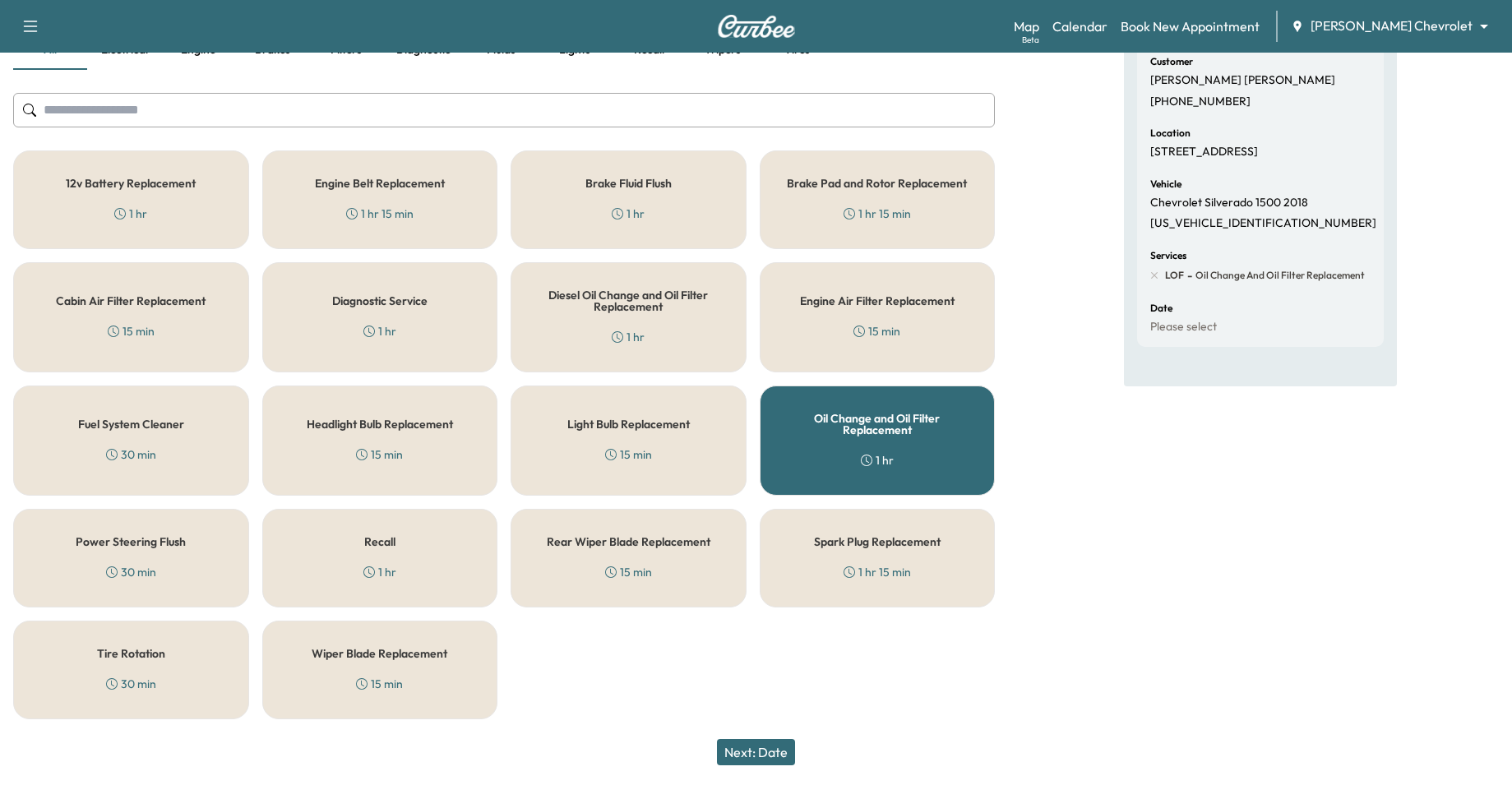
click at [132, 669] on div "Tire Rotation 30 min" at bounding box center [132, 670] width 236 height 98
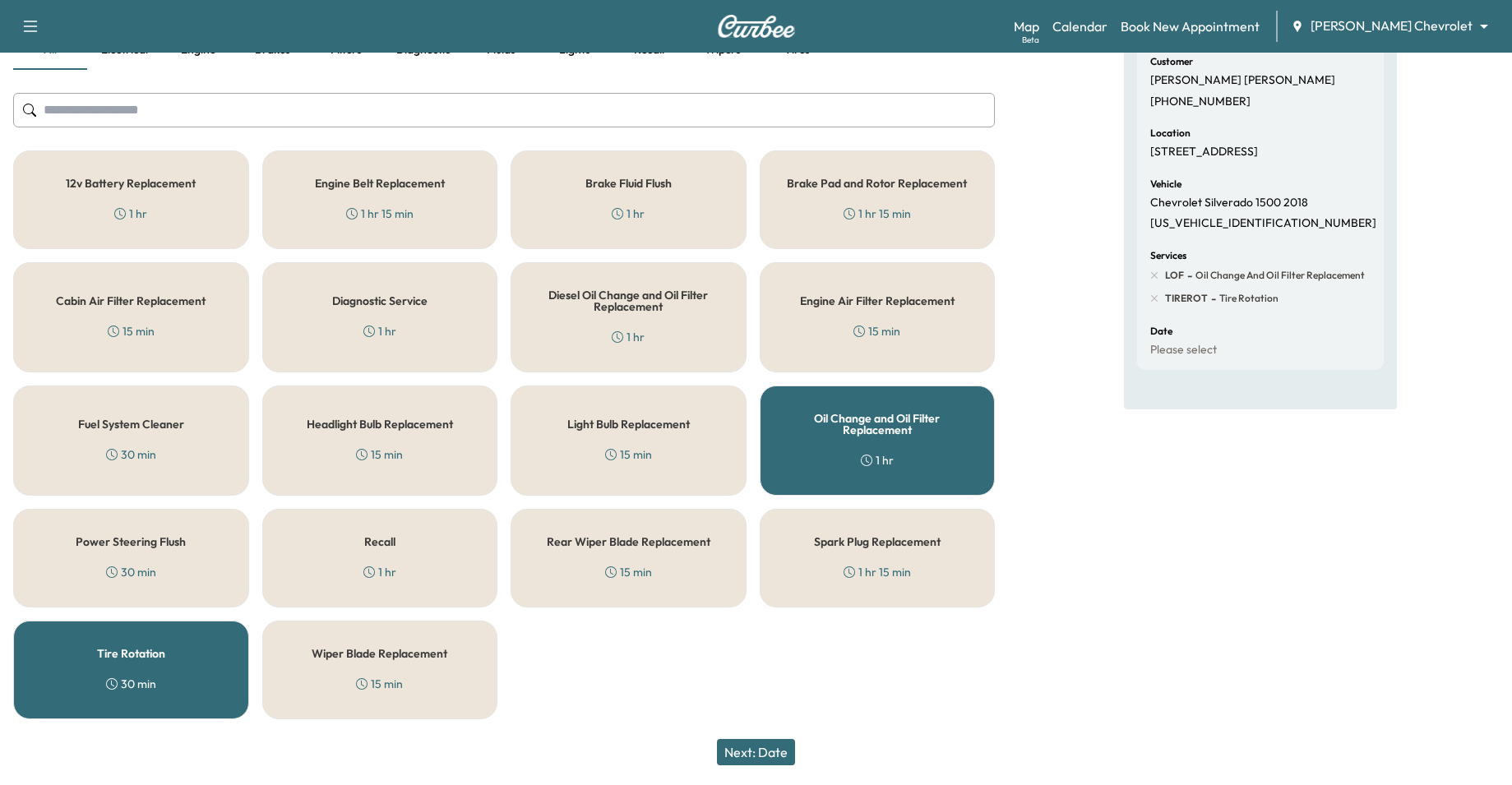
click at [774, 753] on button "Next: Date" at bounding box center [756, 752] width 78 height 26
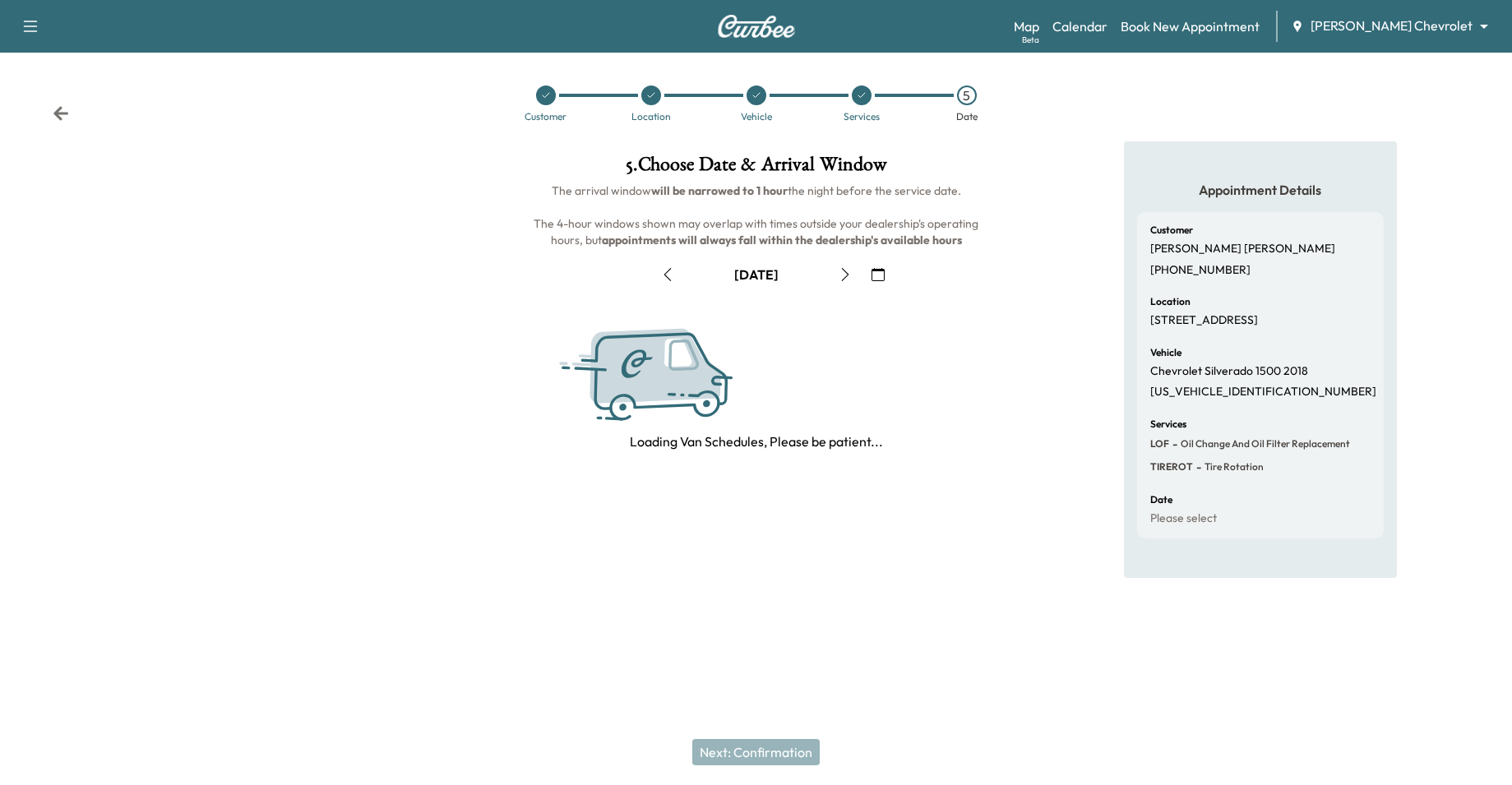
scroll to position [0, 0]
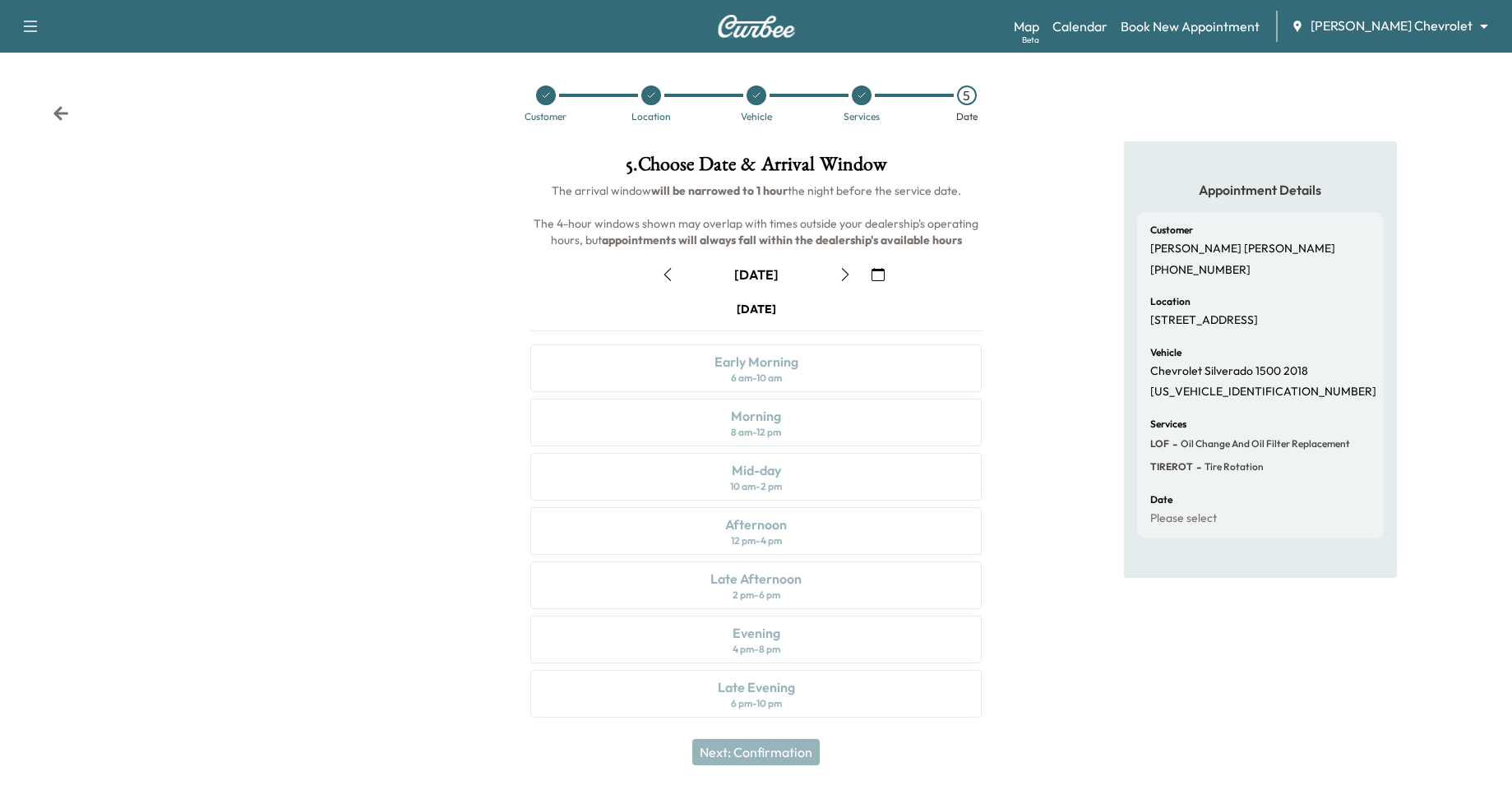
click at [869, 275] on button "button" at bounding box center [878, 274] width 28 height 26
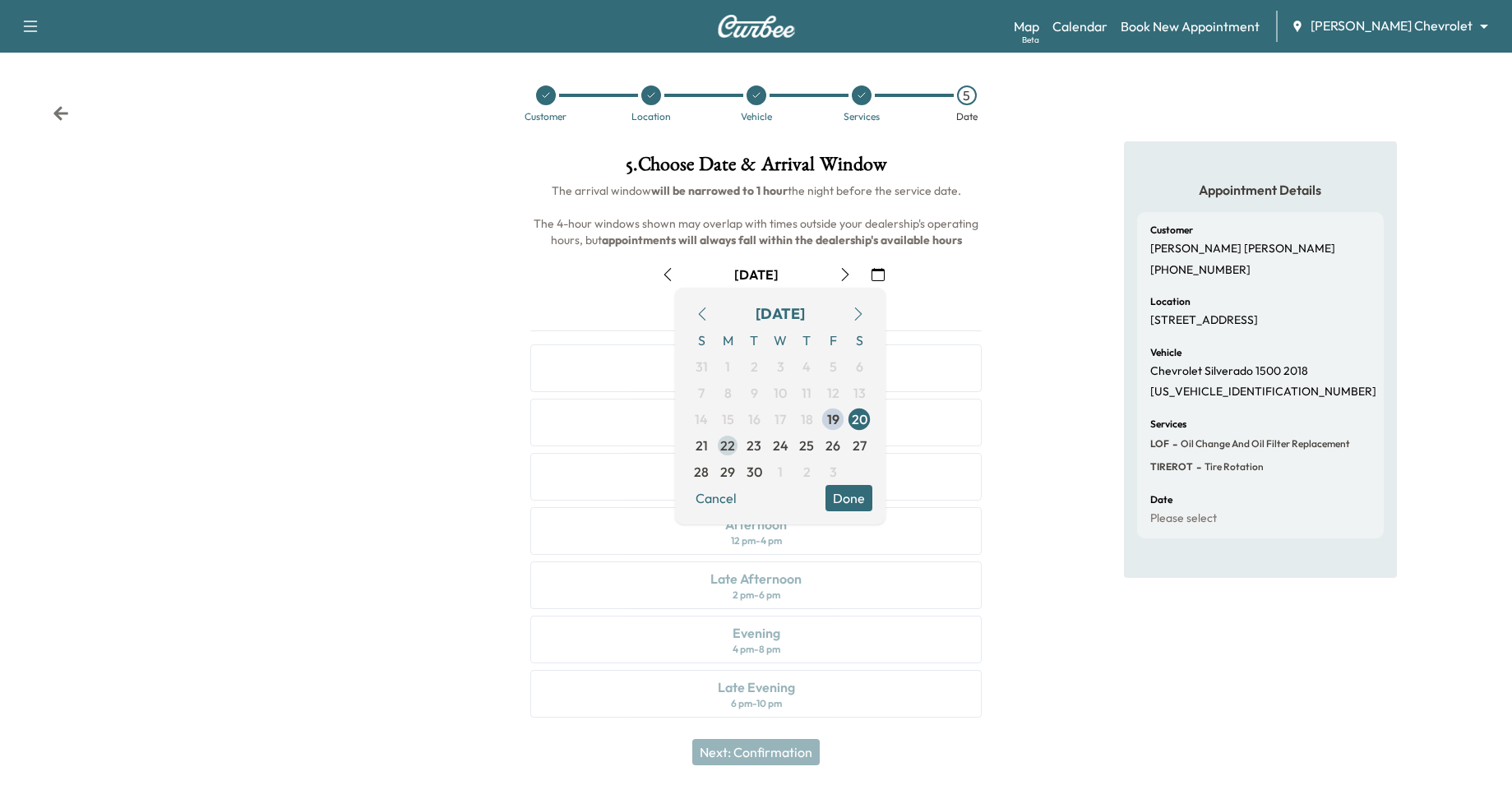
click at [730, 443] on span "22" at bounding box center [728, 445] width 14 height 20
click at [490, 324] on div at bounding box center [252, 439] width 504 height 596
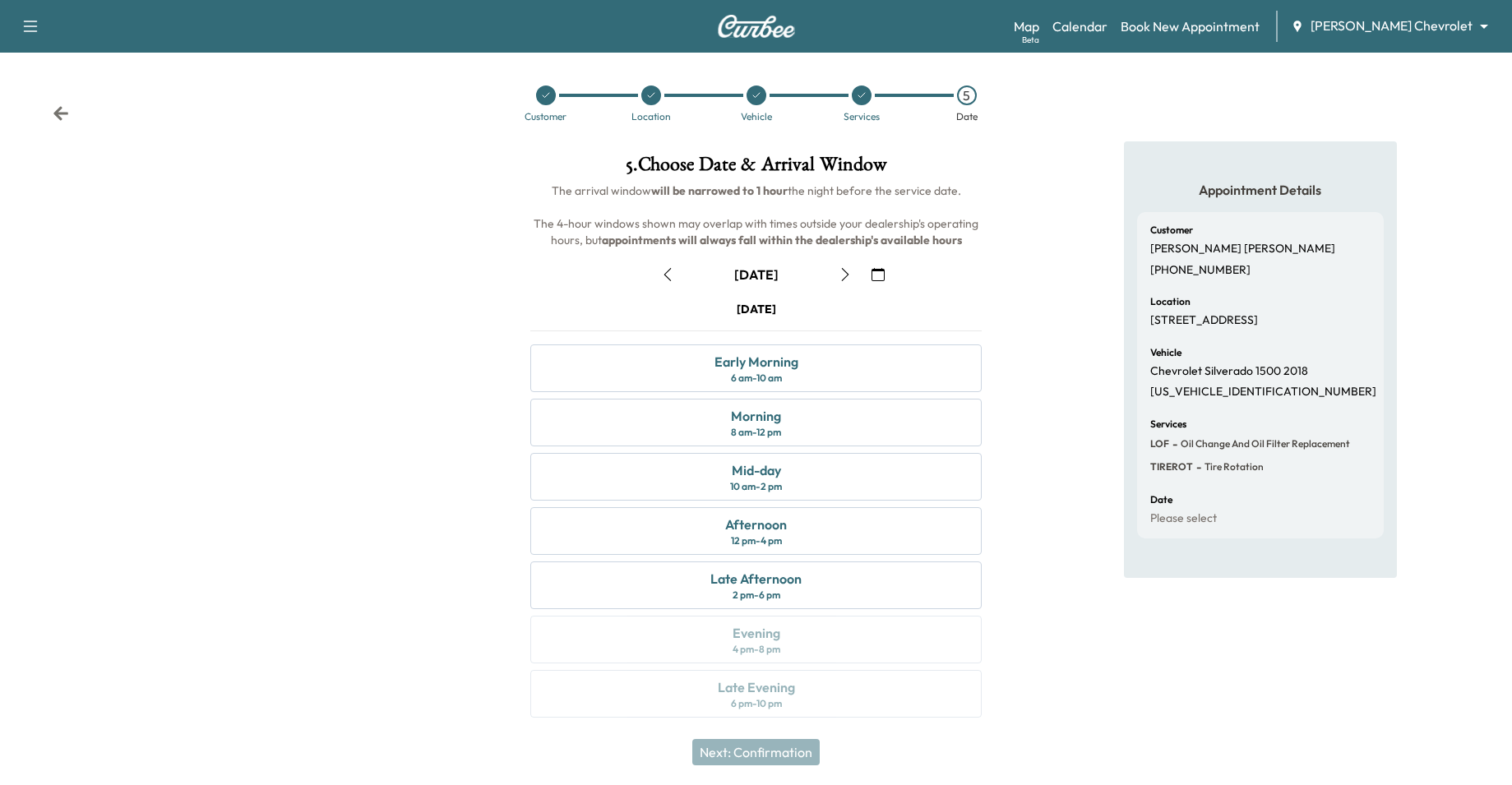
click at [403, 427] on div at bounding box center [252, 439] width 504 height 596
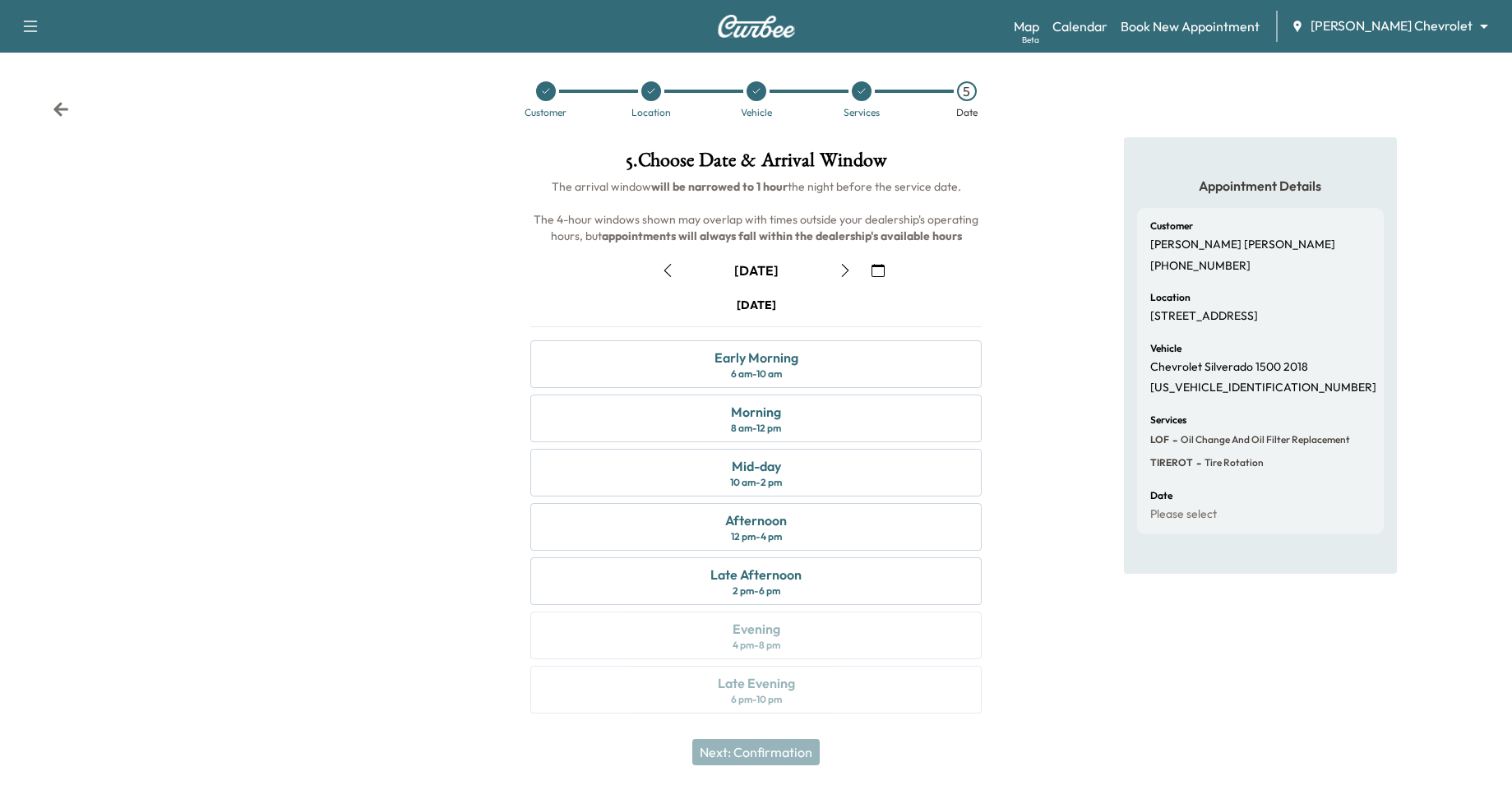
scroll to position [5, 0]
click at [506, 475] on div "5 . Choose Date & Arrival Window The arrival window will be narrowed to 1 hour …" at bounding box center [756, 434] width 504 height 596
